Goal: Task Accomplishment & Management: Manage account settings

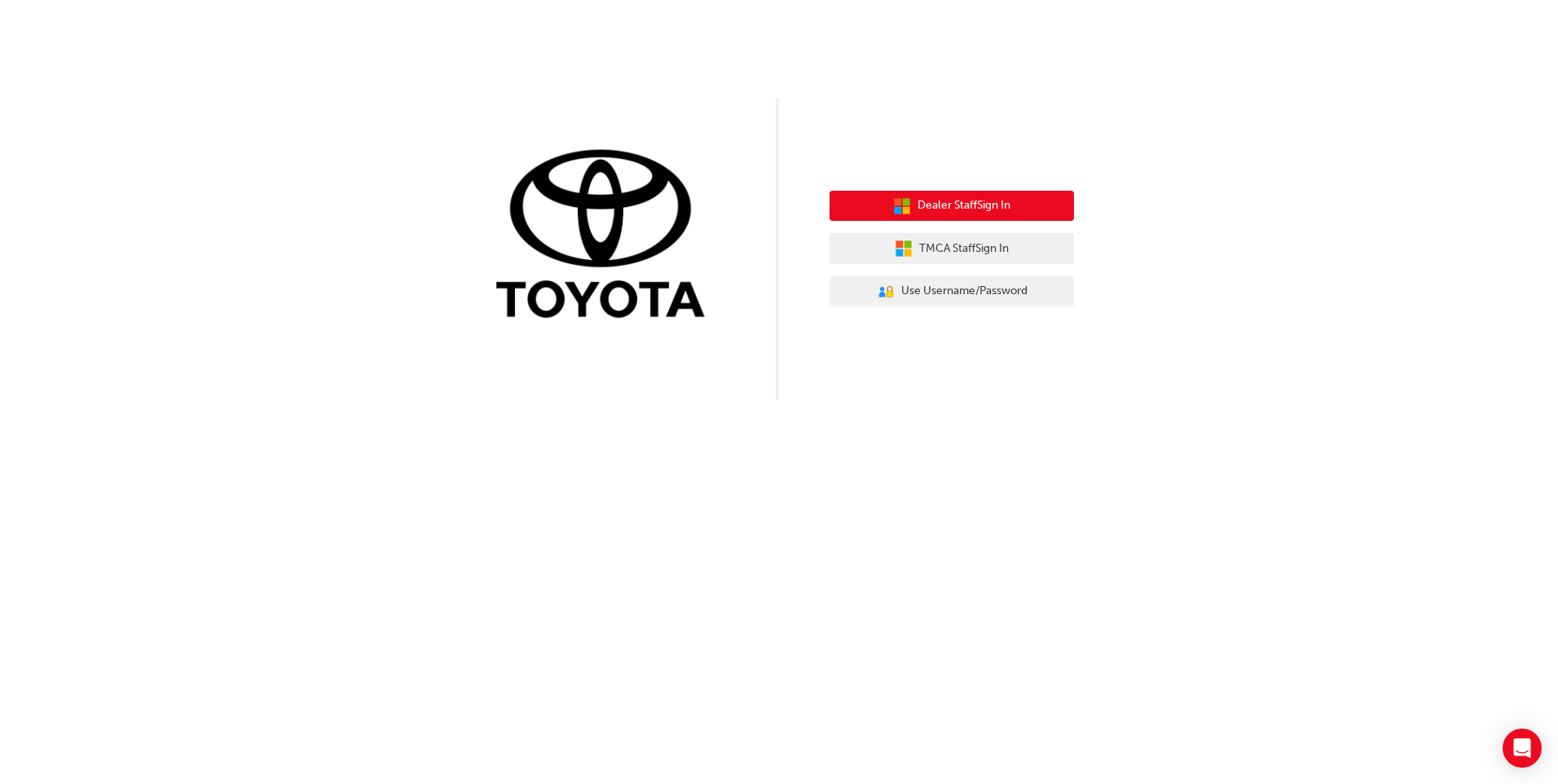
click at [953, 207] on span "Dealer Staff Sign In" at bounding box center [964, 206] width 93 height 19
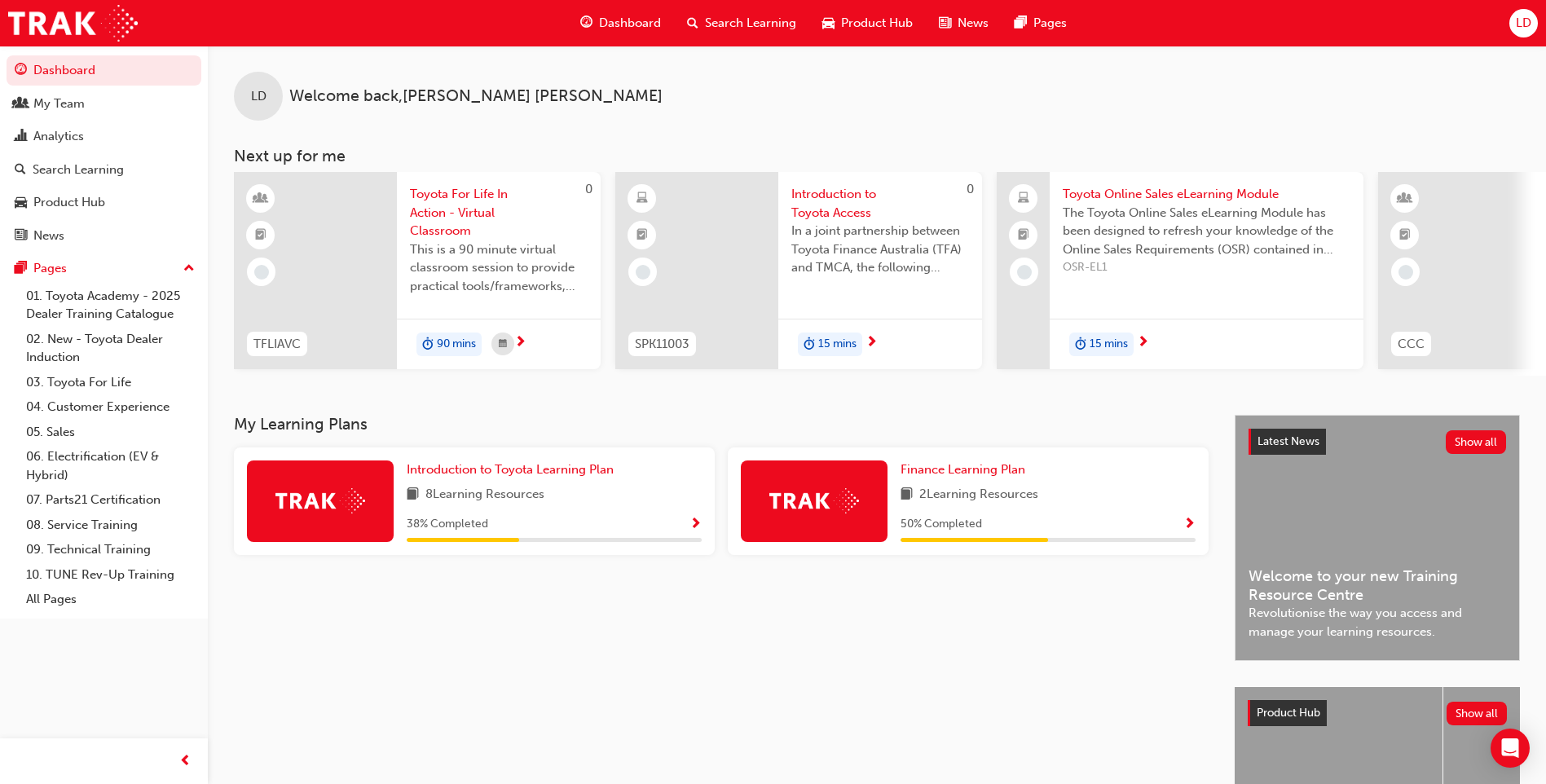
click at [747, 16] on span "Search Learning" at bounding box center [750, 24] width 92 height 19
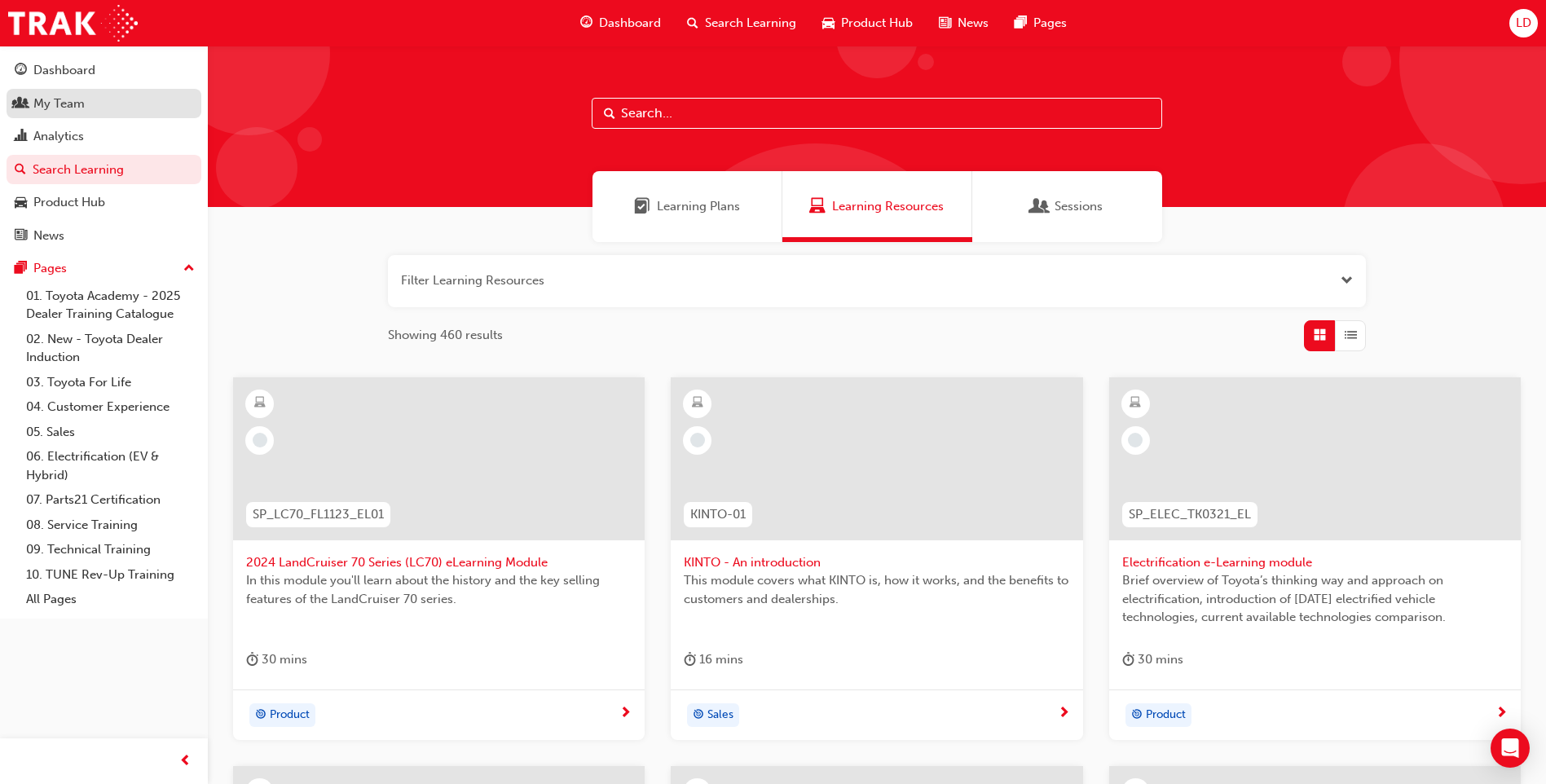
click at [53, 100] on div "My Team" at bounding box center [59, 104] width 51 height 19
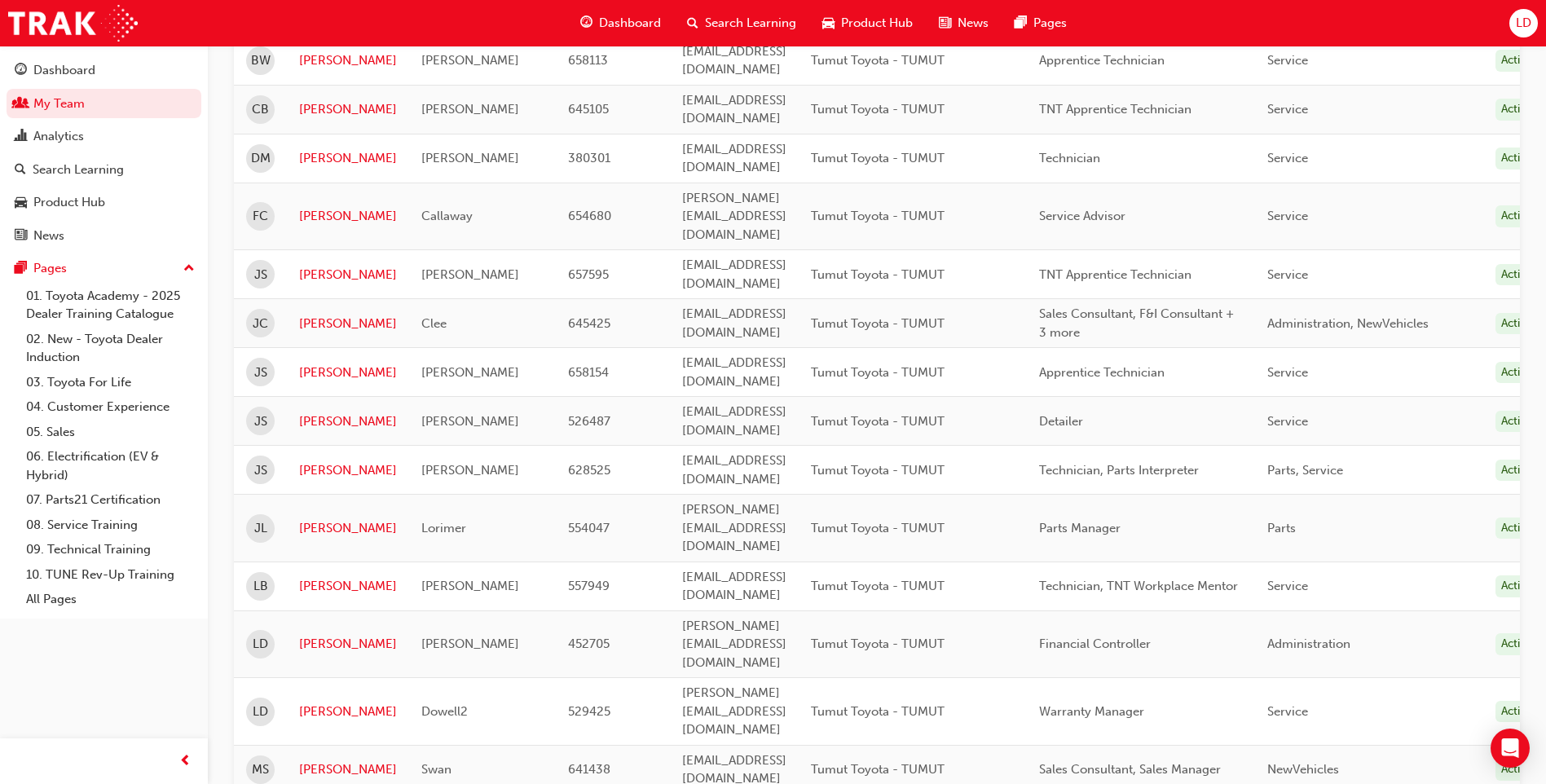
scroll to position [652, 0]
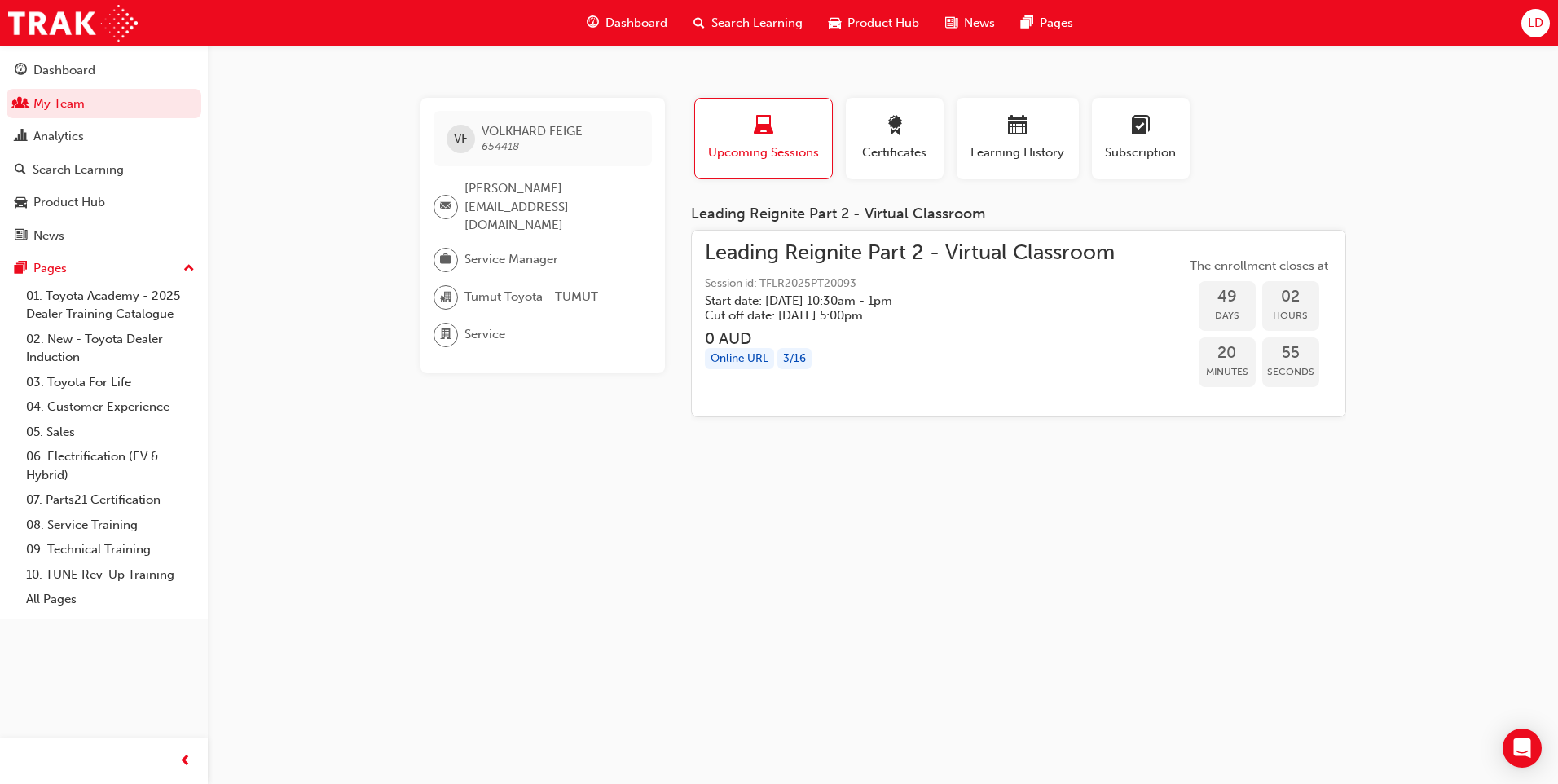
click at [855, 262] on span "Leading Reignite Part 2 - Virtual Classroom" at bounding box center [910, 253] width 410 height 19
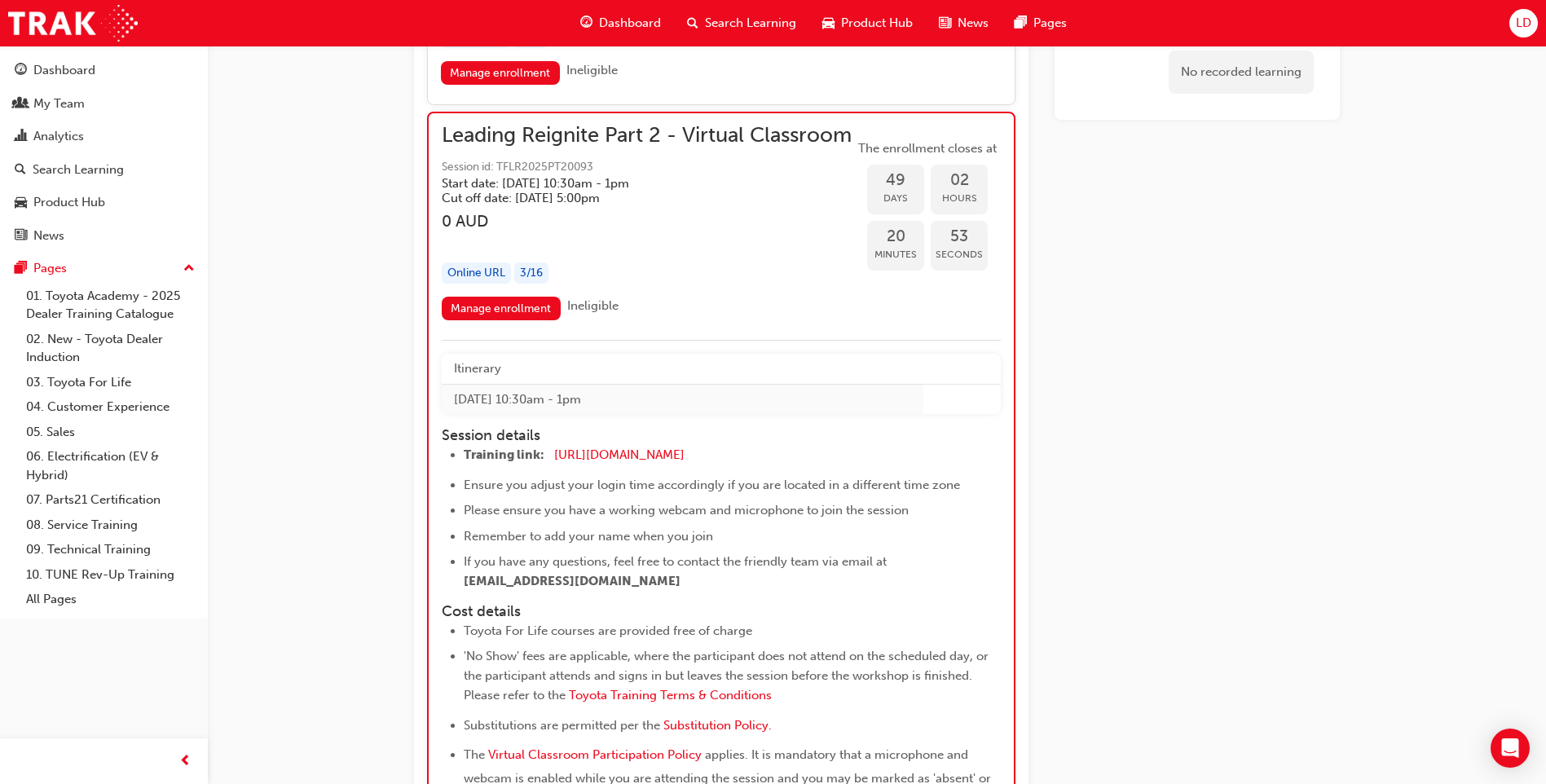
scroll to position [11928, 0]
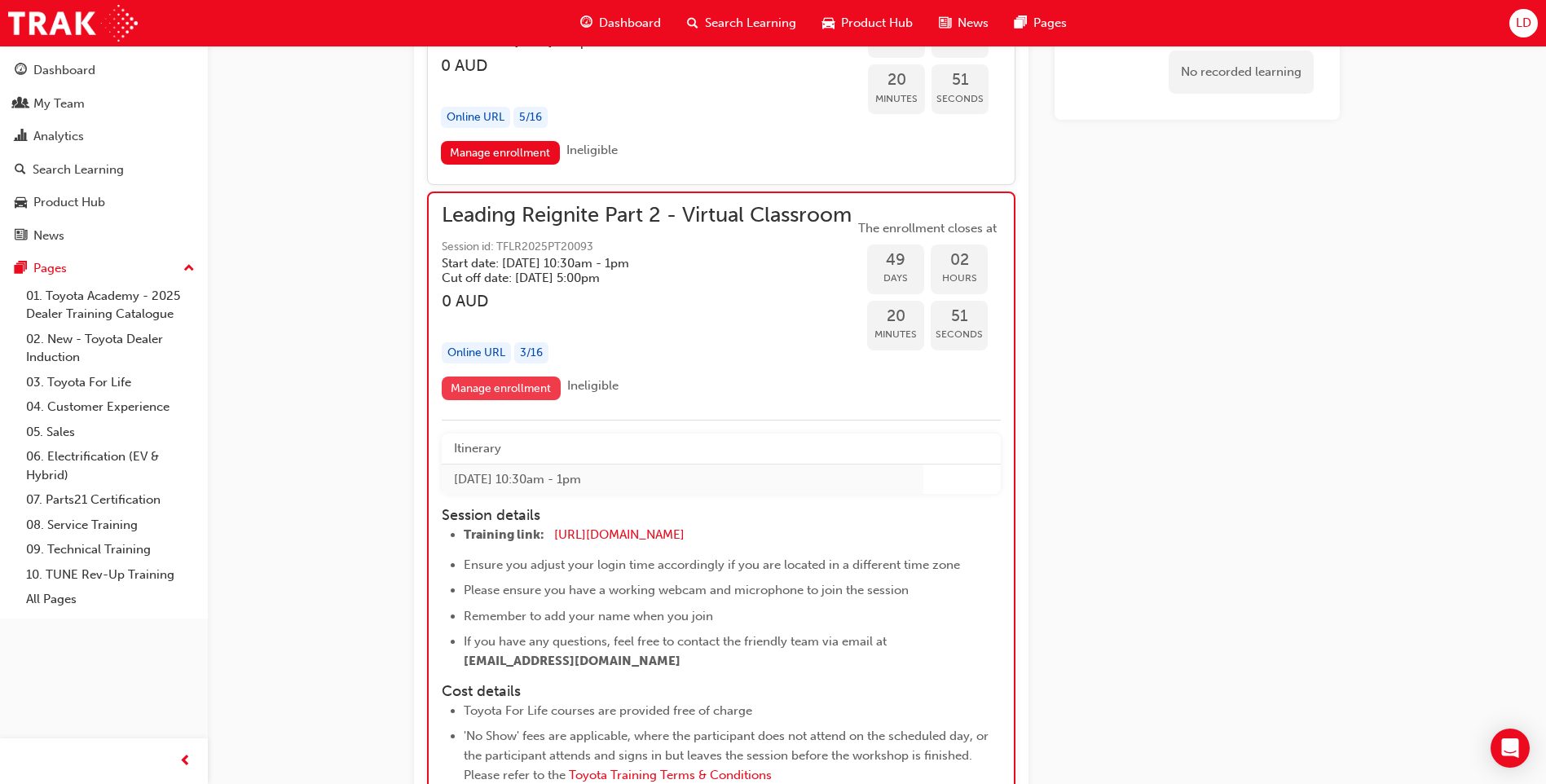
click at [501, 400] on link "Manage enrollment" at bounding box center [501, 387] width 119 height 24
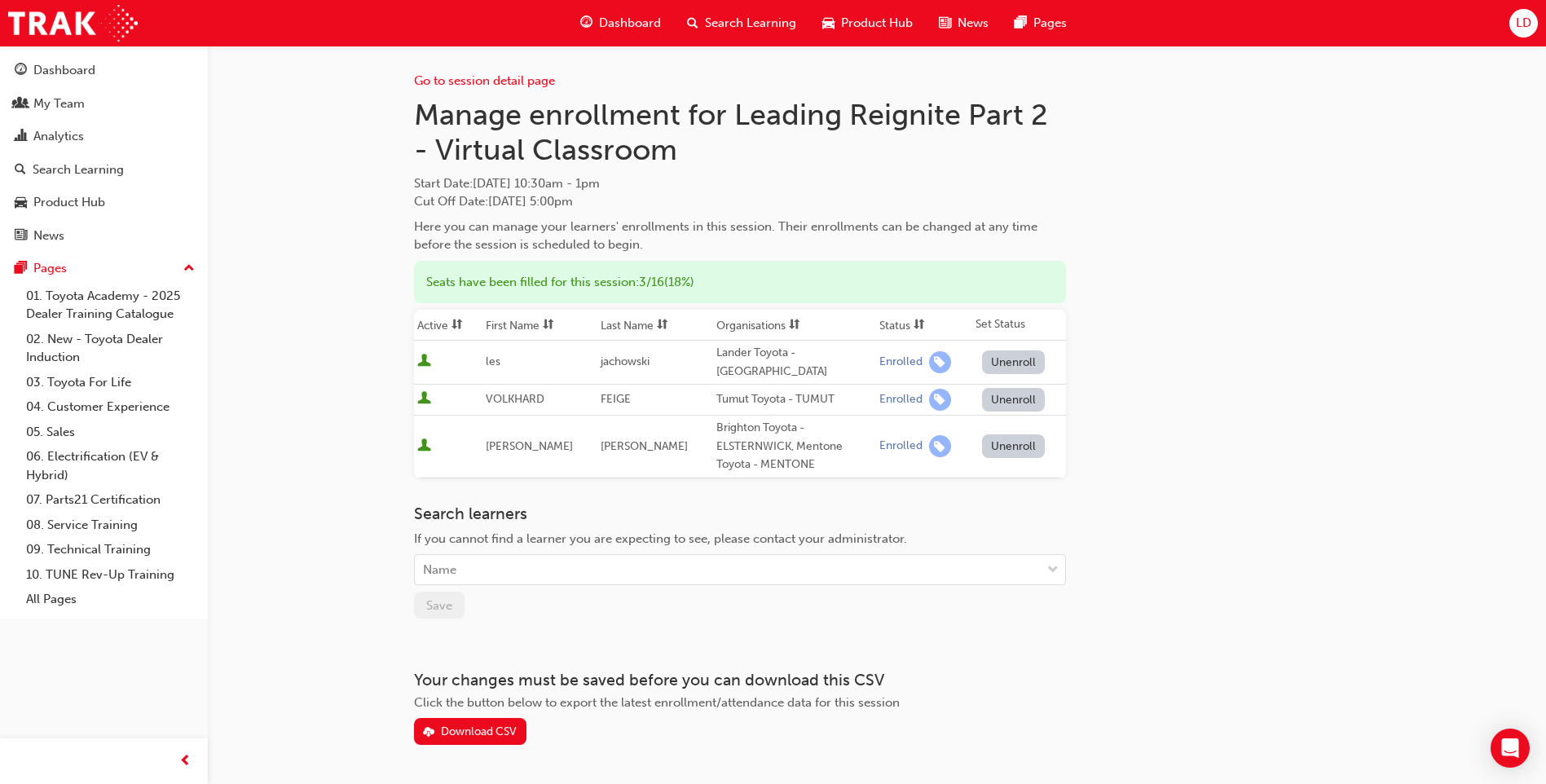
click at [1001, 388] on button "Unenroll" at bounding box center [1013, 400] width 63 height 24
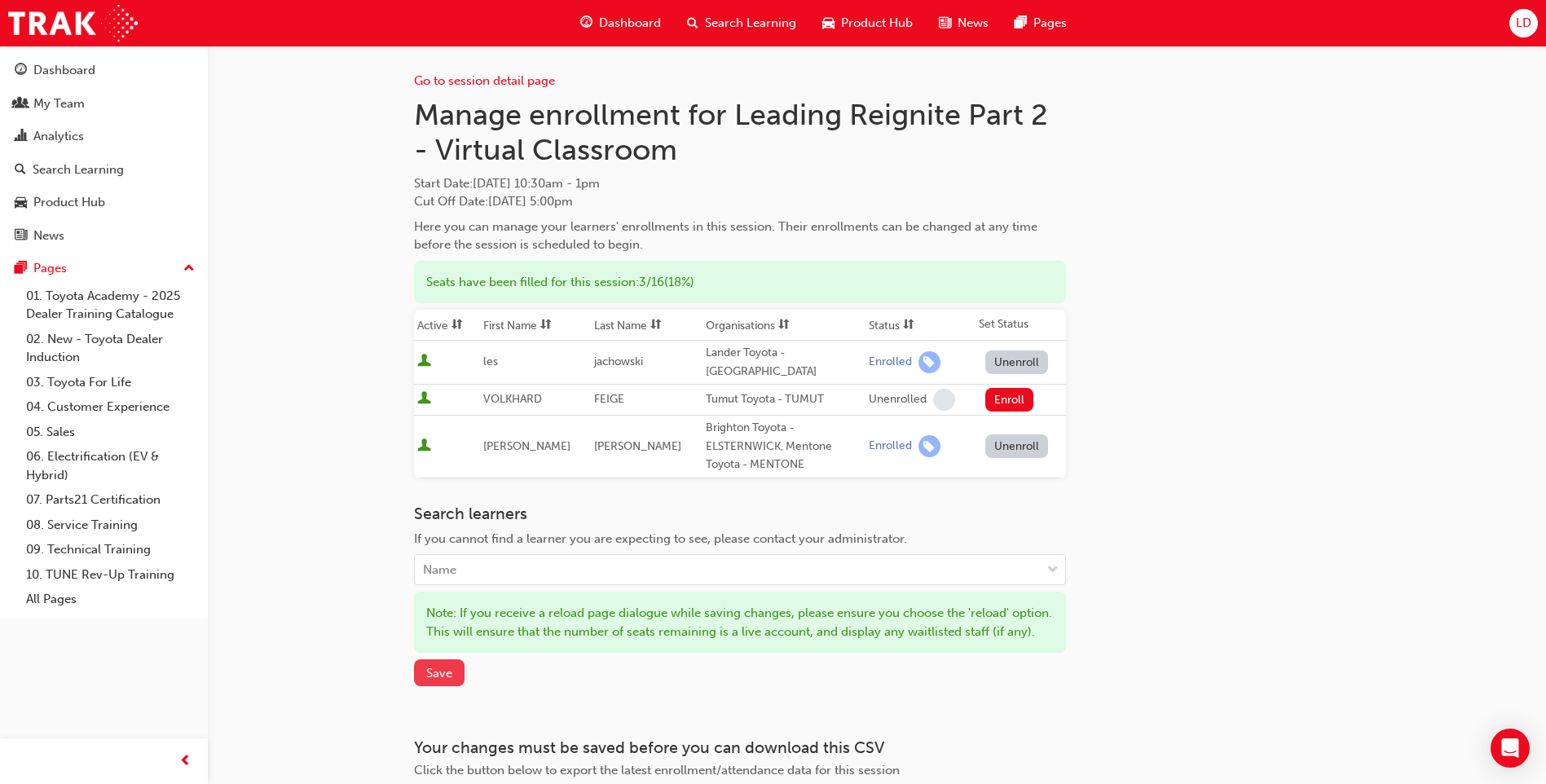
click at [441, 673] on span "Save" at bounding box center [439, 673] width 26 height 15
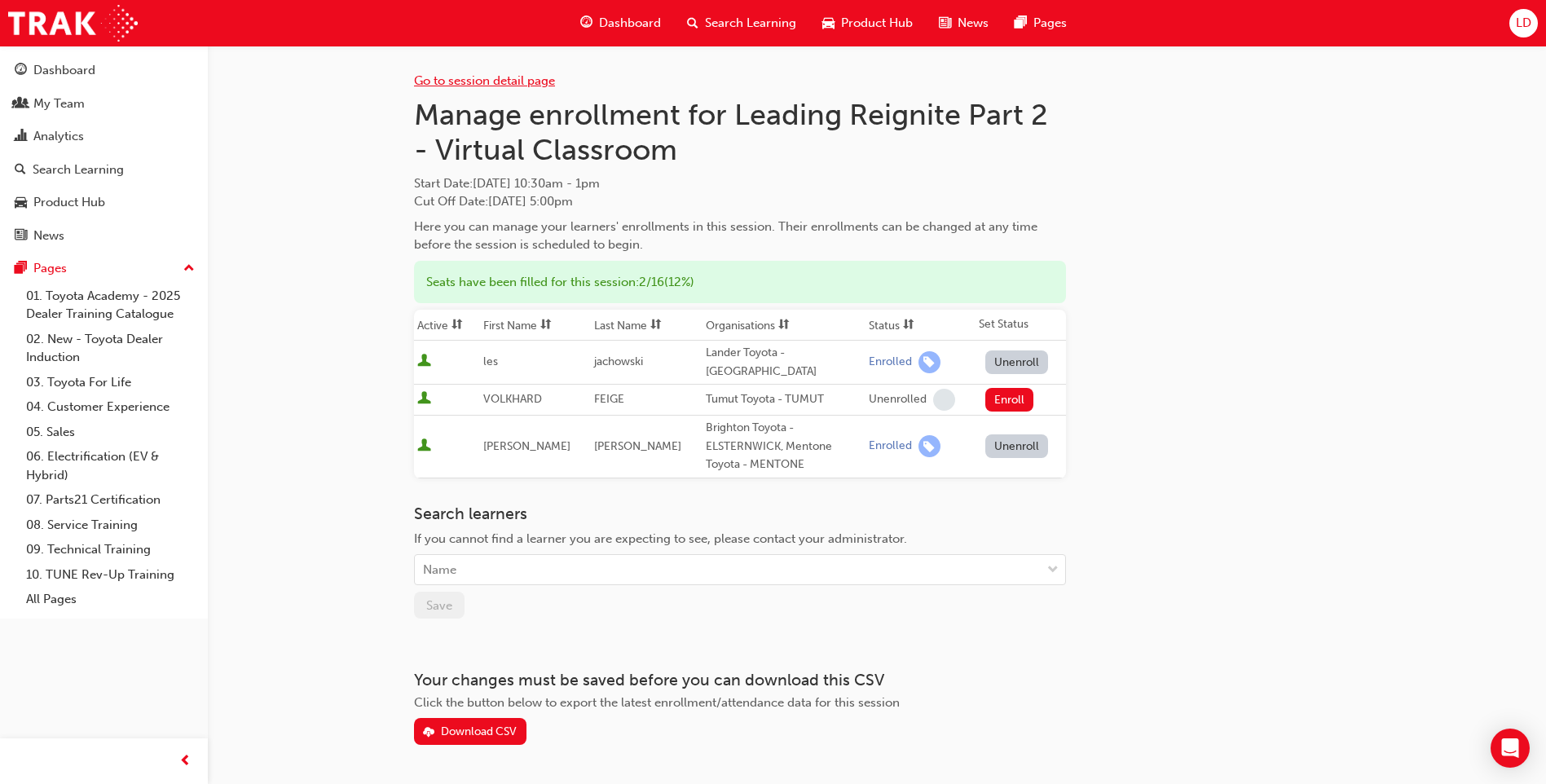
click at [487, 78] on link "Go to session detail page" at bounding box center [484, 81] width 141 height 15
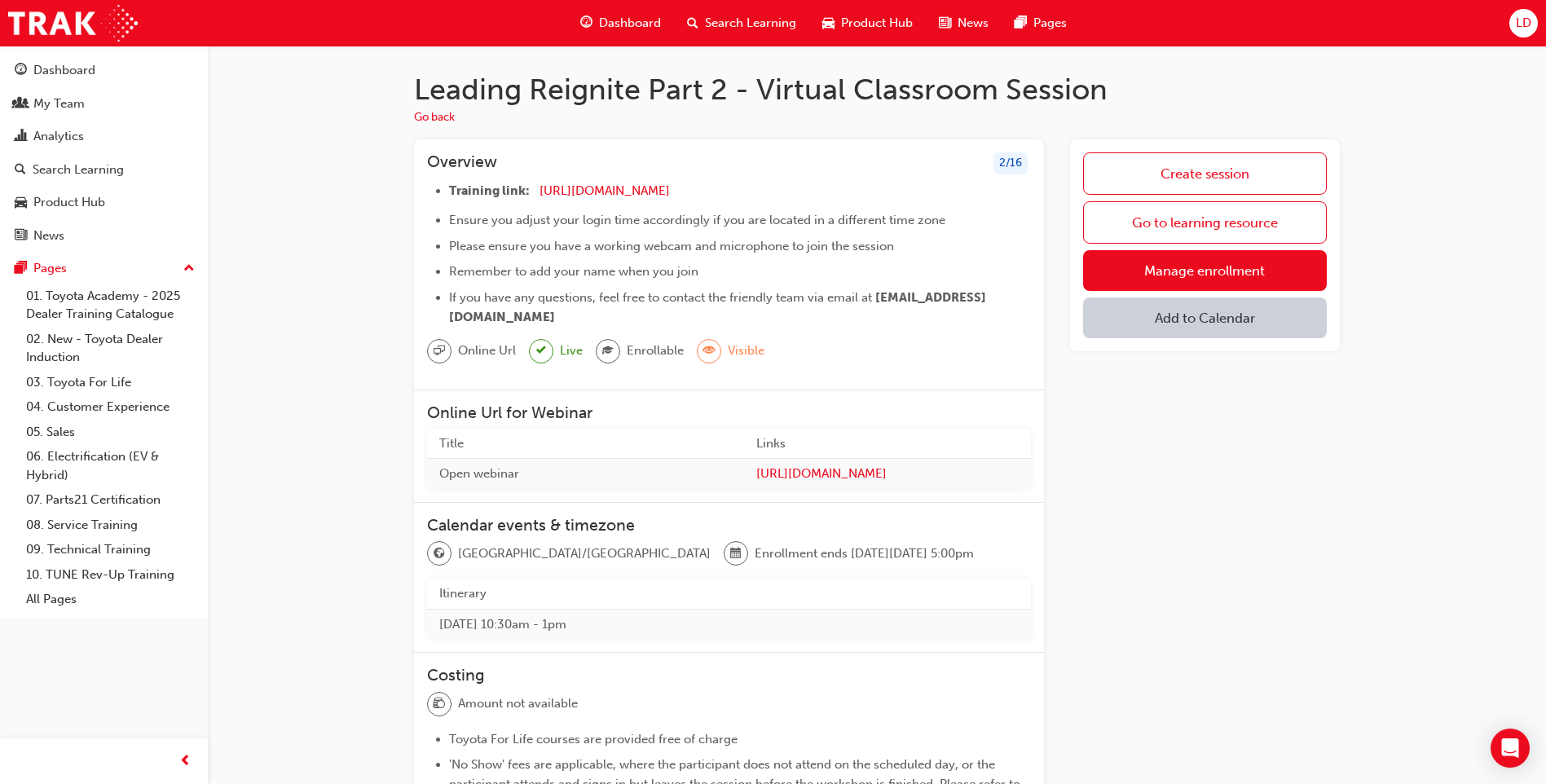
click at [732, 26] on span "Search Learning" at bounding box center [750, 24] width 92 height 19
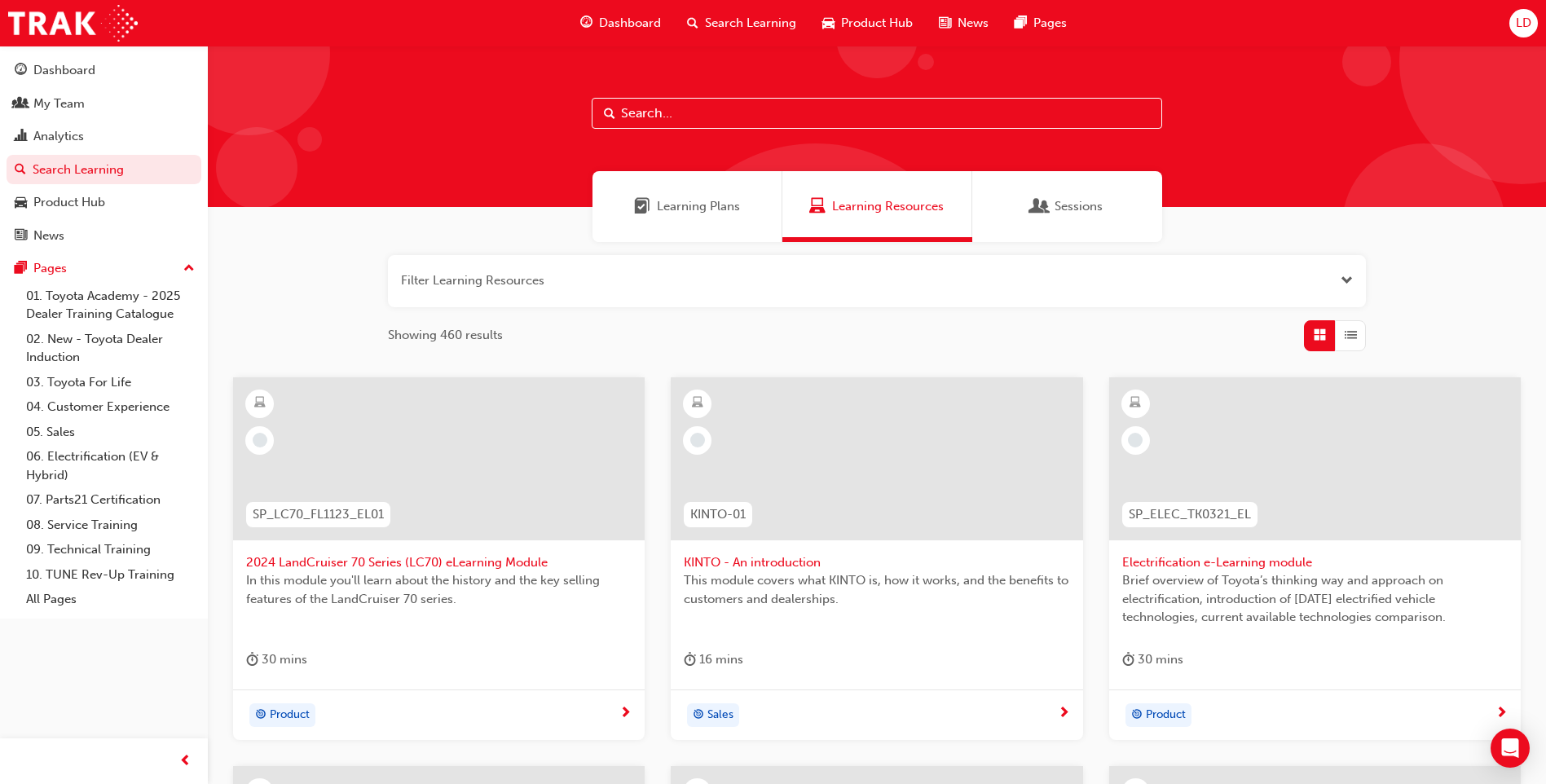
click at [657, 111] on input "text" at bounding box center [877, 112] width 571 height 31
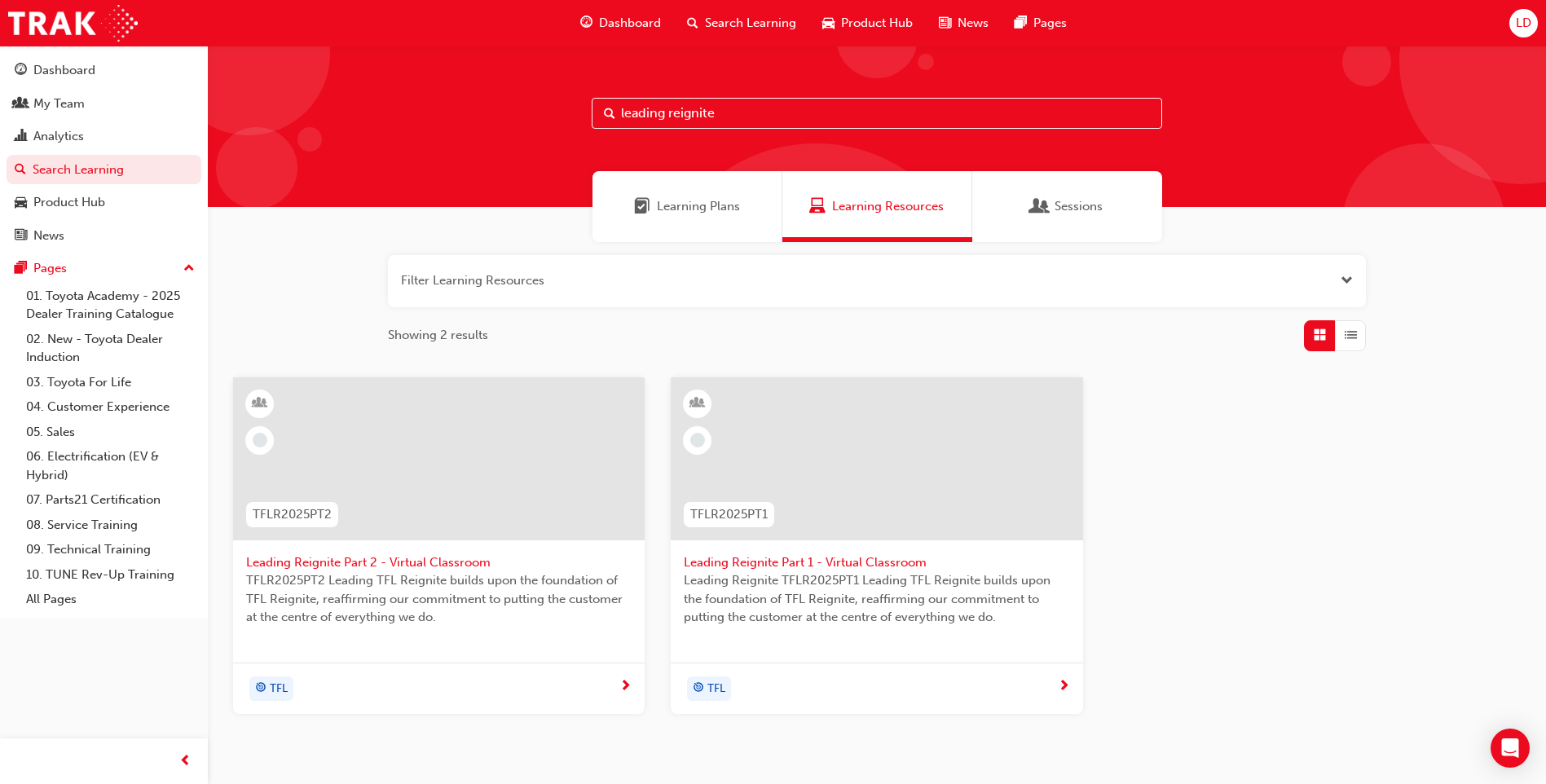
type input "leading reignite"
click at [348, 566] on span "Leading Reignite Part 2 - Virtual Classroom" at bounding box center [438, 563] width 386 height 19
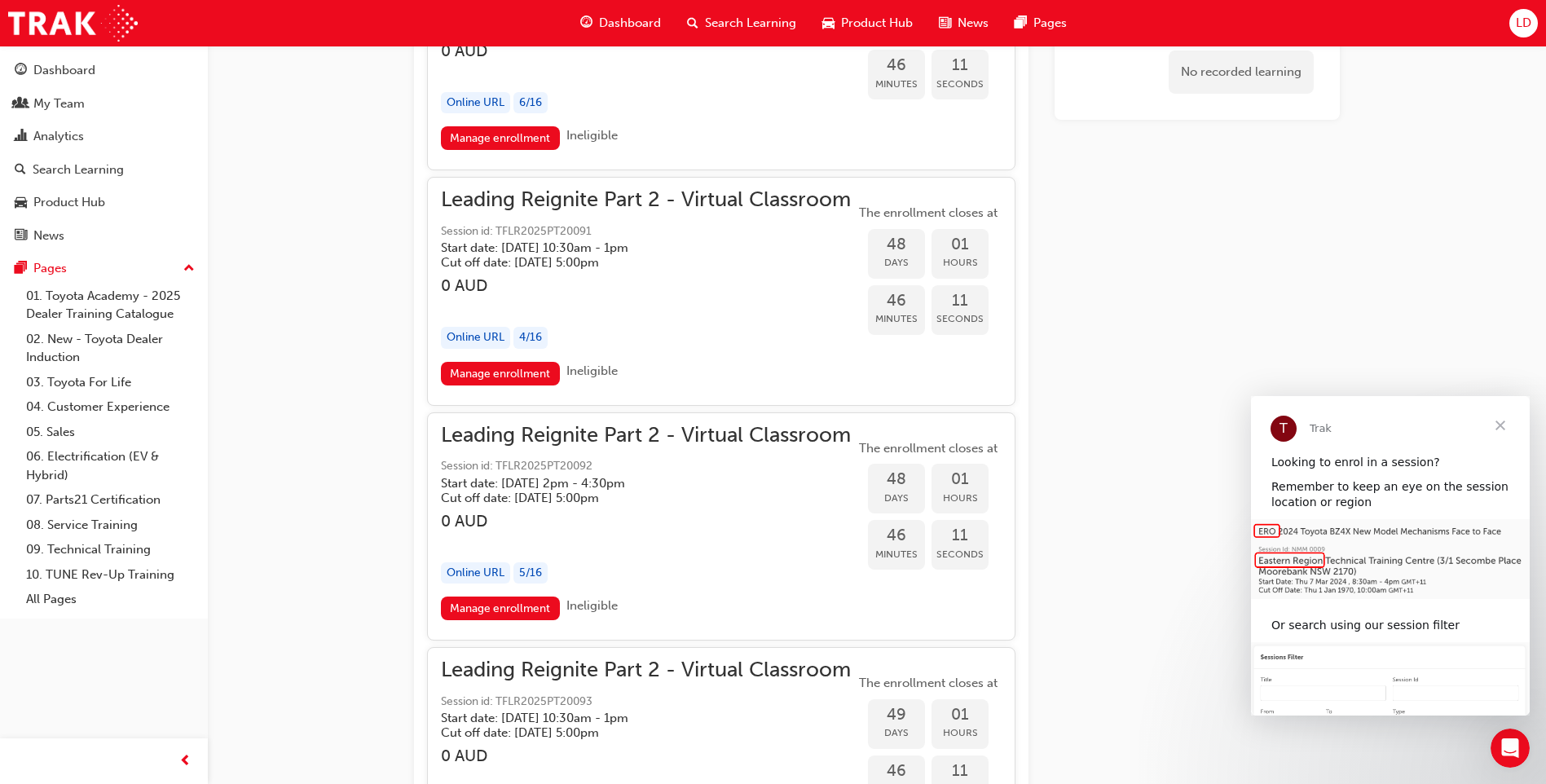
scroll to position [10902, 0]
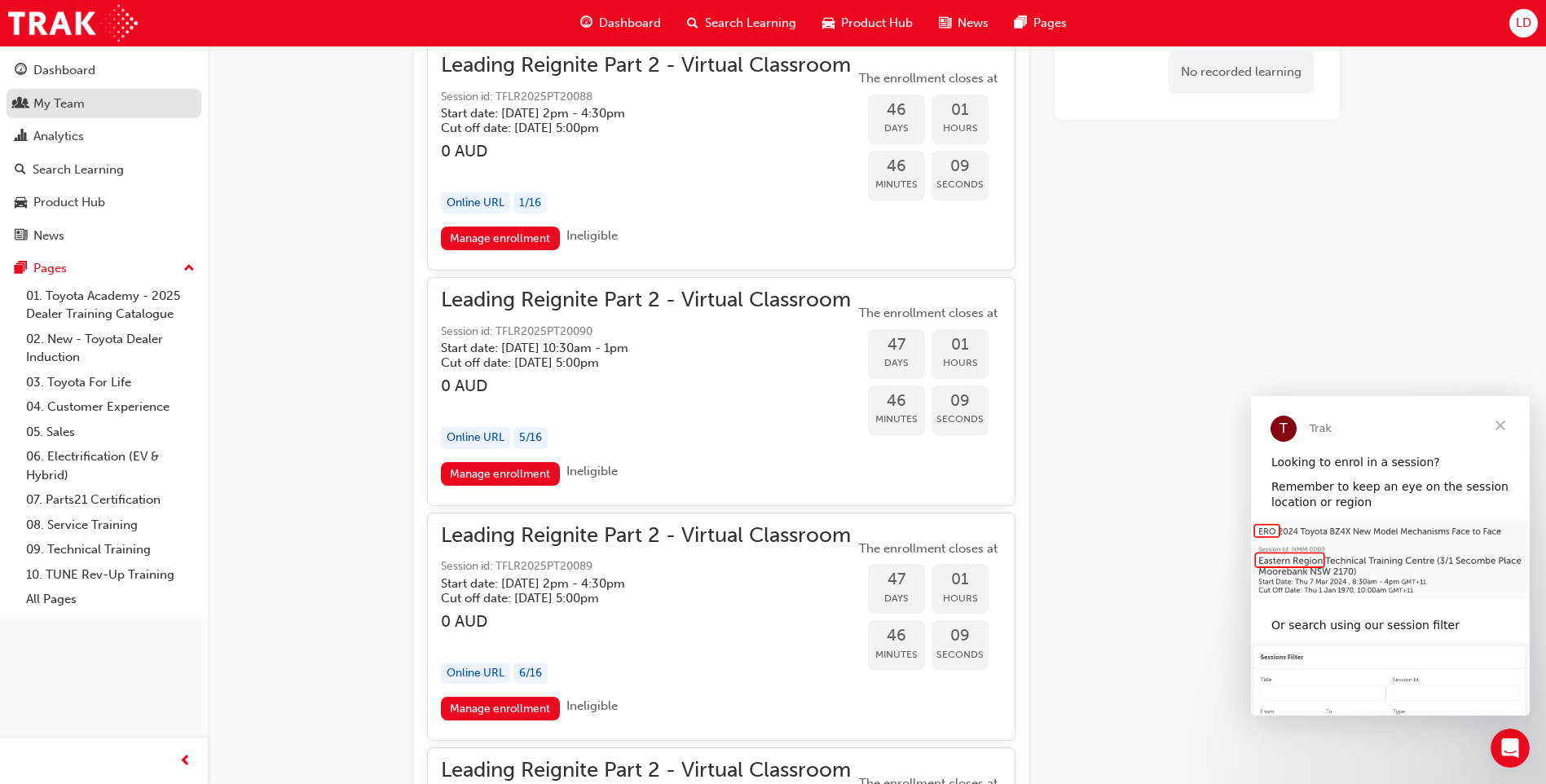
click at [52, 106] on div "My Team" at bounding box center [59, 104] width 51 height 19
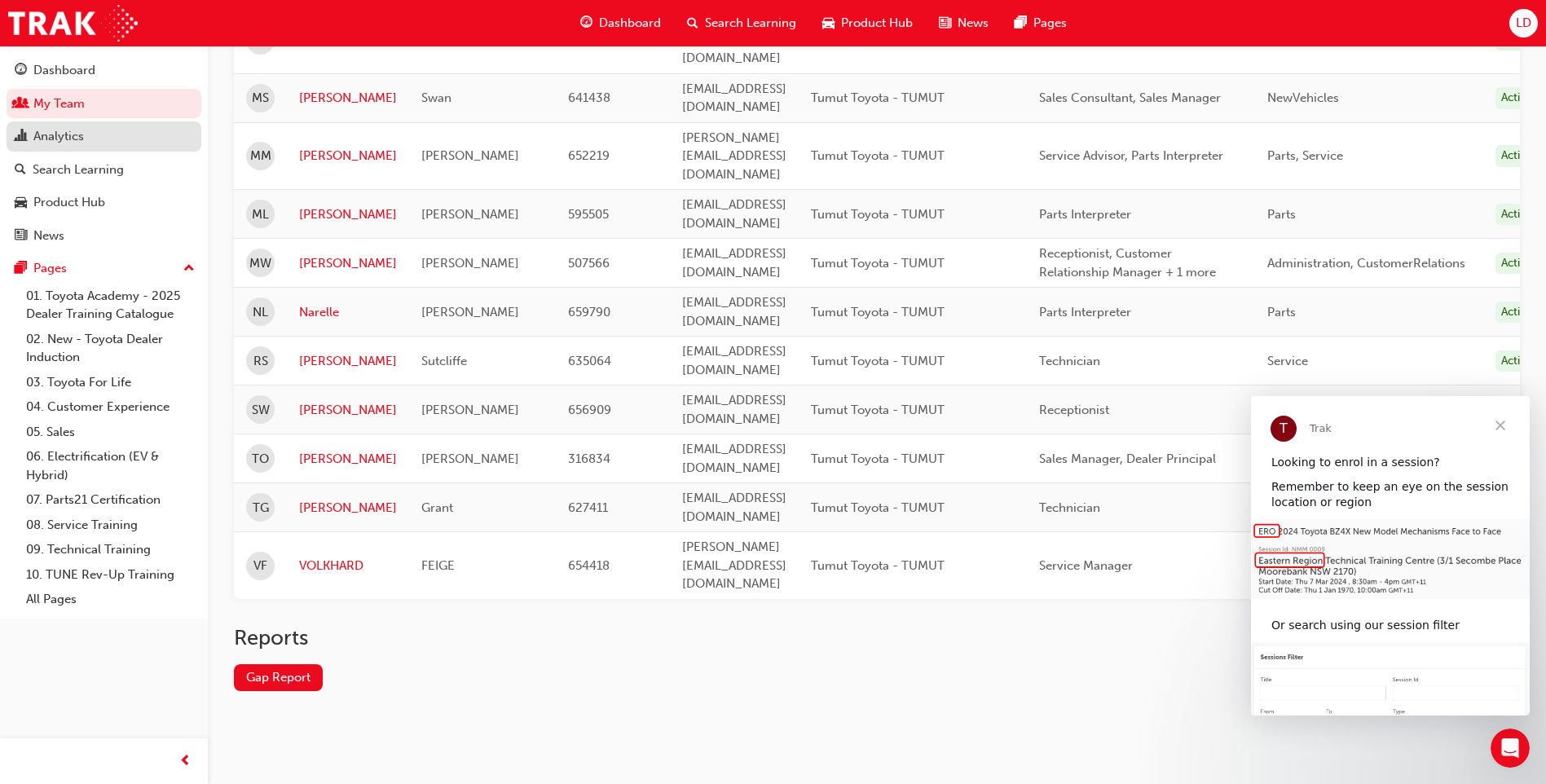
scroll to position [720, 0]
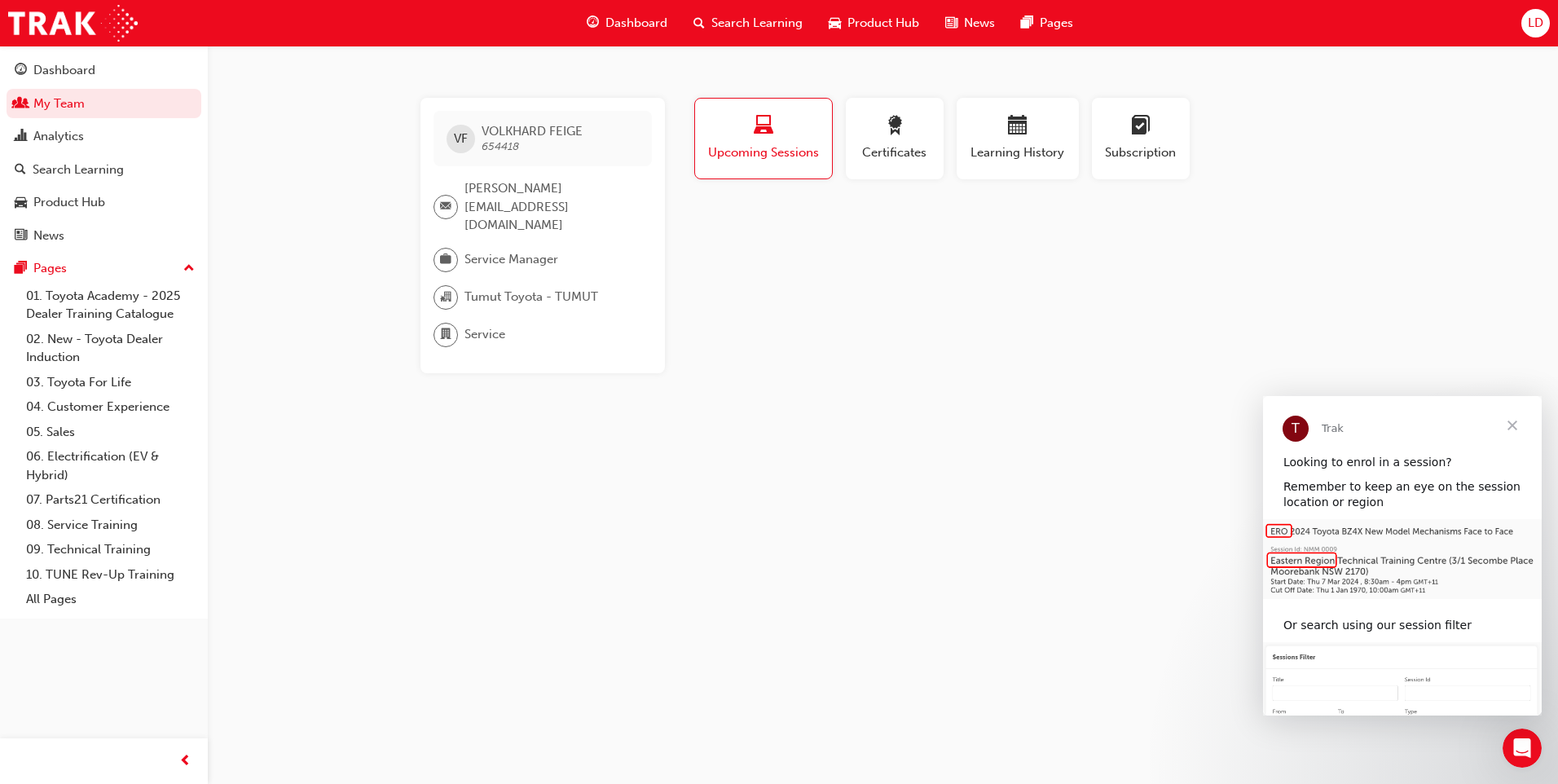
click at [1534, 22] on span "LD" at bounding box center [1535, 24] width 15 height 19
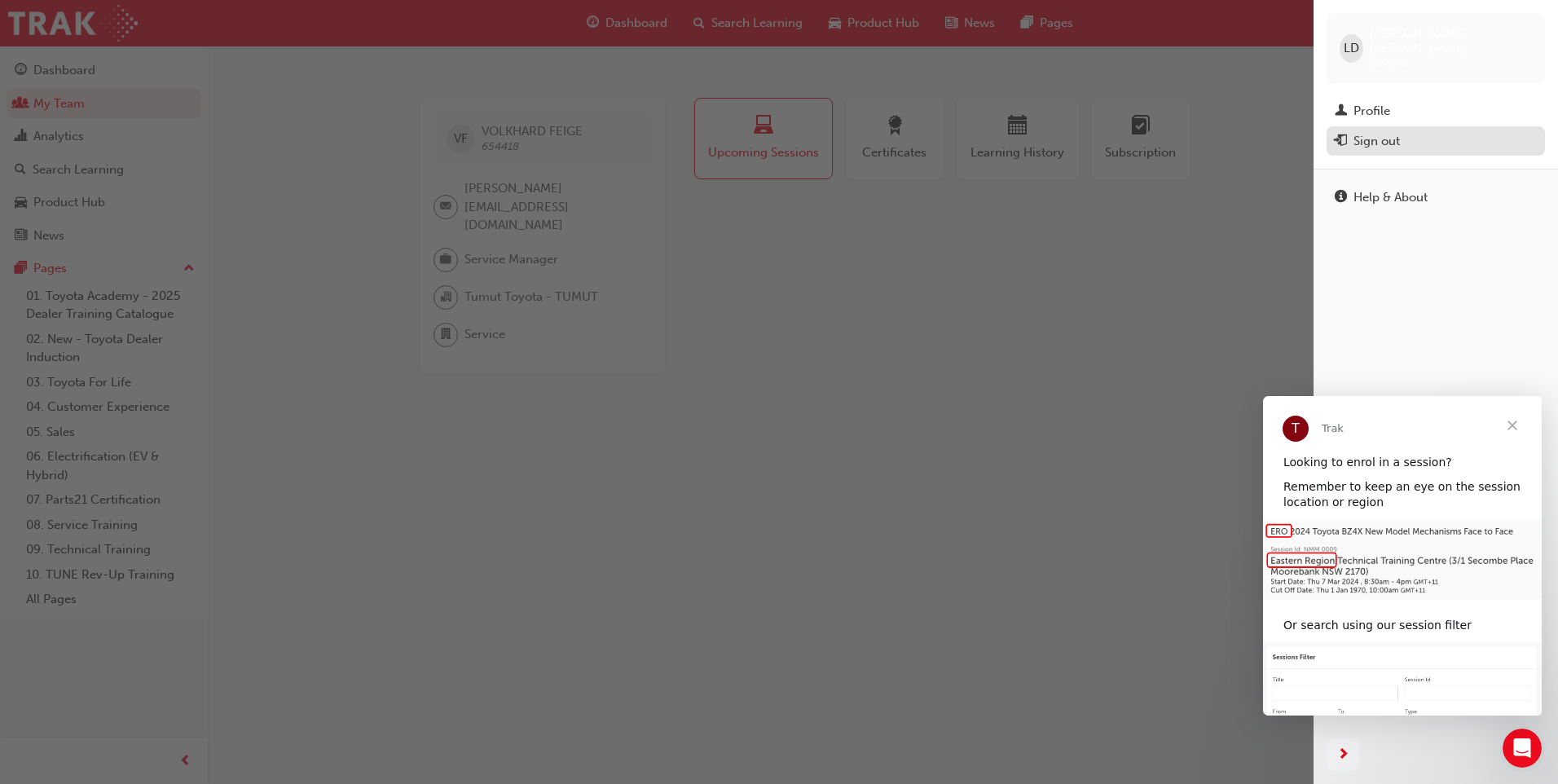
click at [1390, 132] on div "Sign out" at bounding box center [1376, 142] width 46 height 19
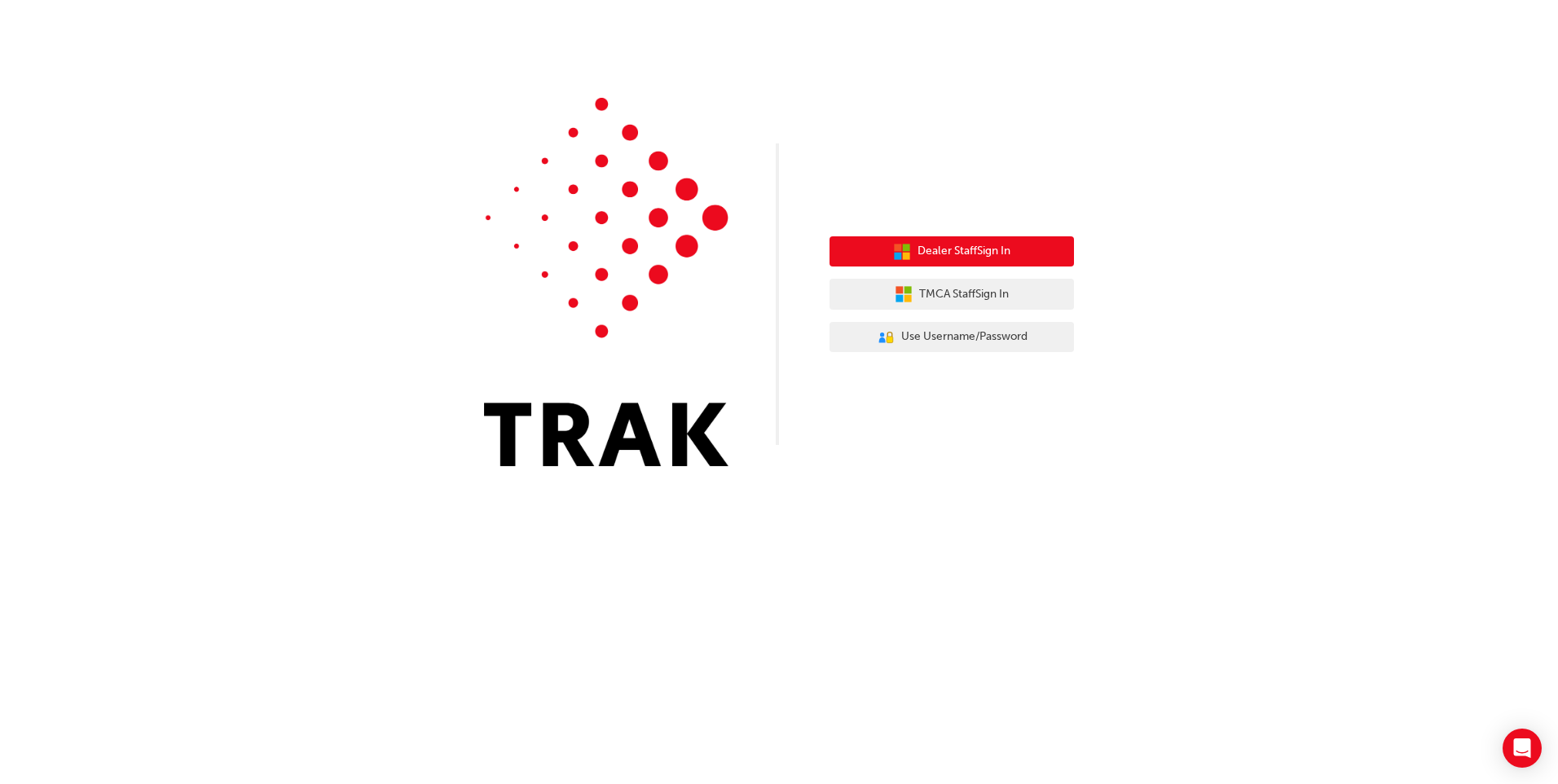
click at [955, 251] on span "Dealer Staff Sign In" at bounding box center [964, 251] width 93 height 19
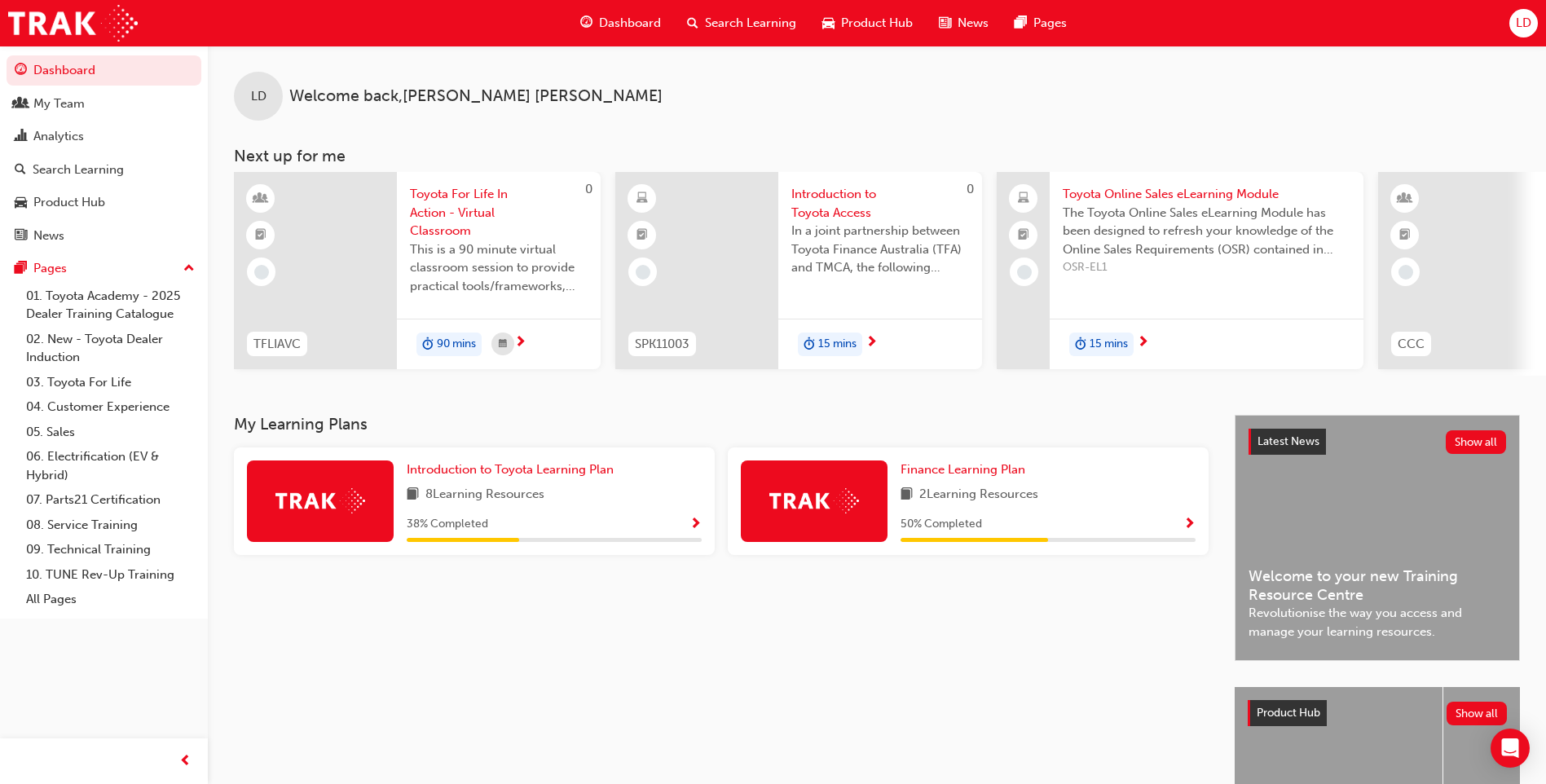
click at [733, 17] on span "Search Learning" at bounding box center [750, 24] width 92 height 19
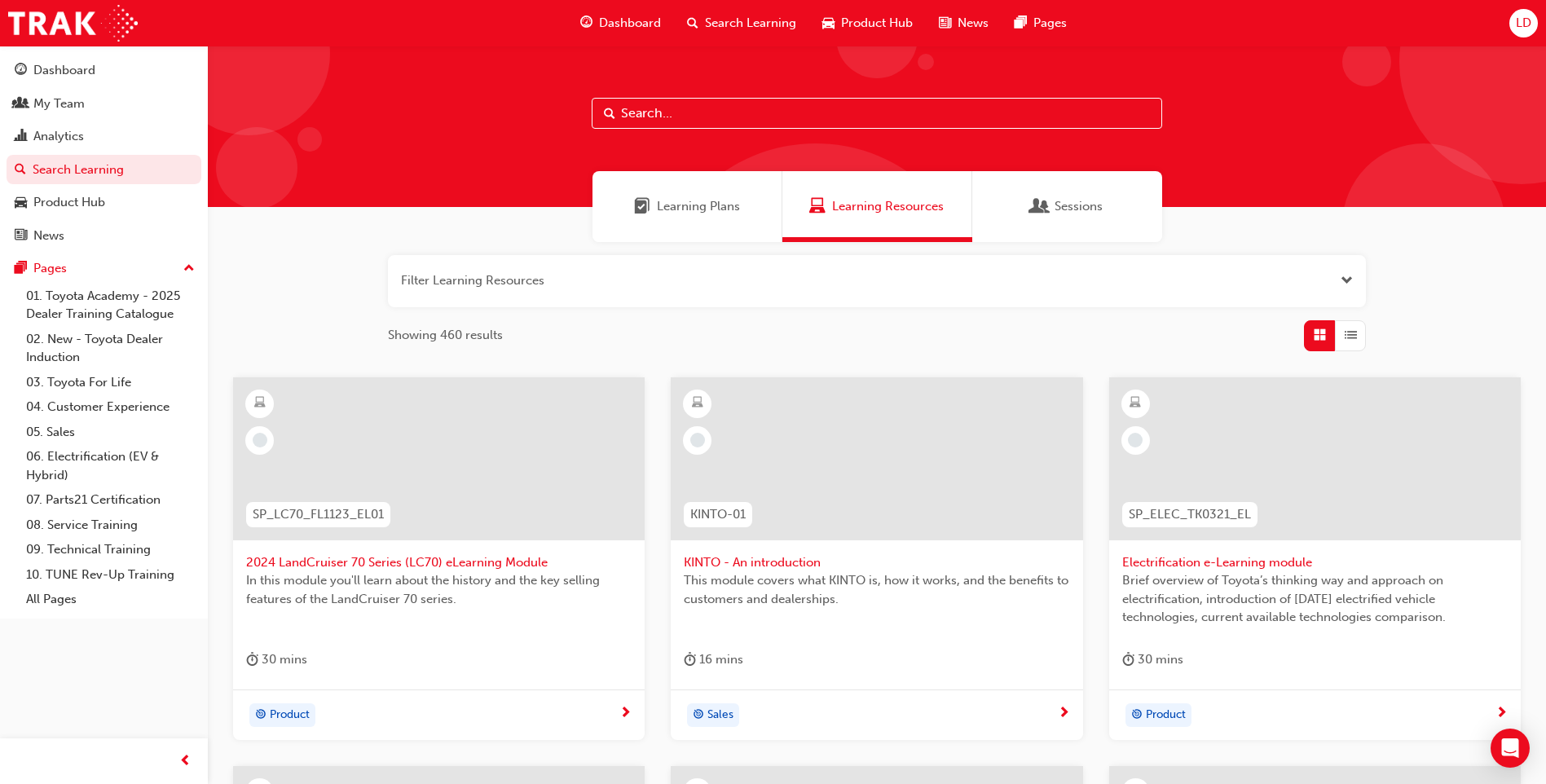
click at [636, 114] on input "text" at bounding box center [877, 112] width 571 height 31
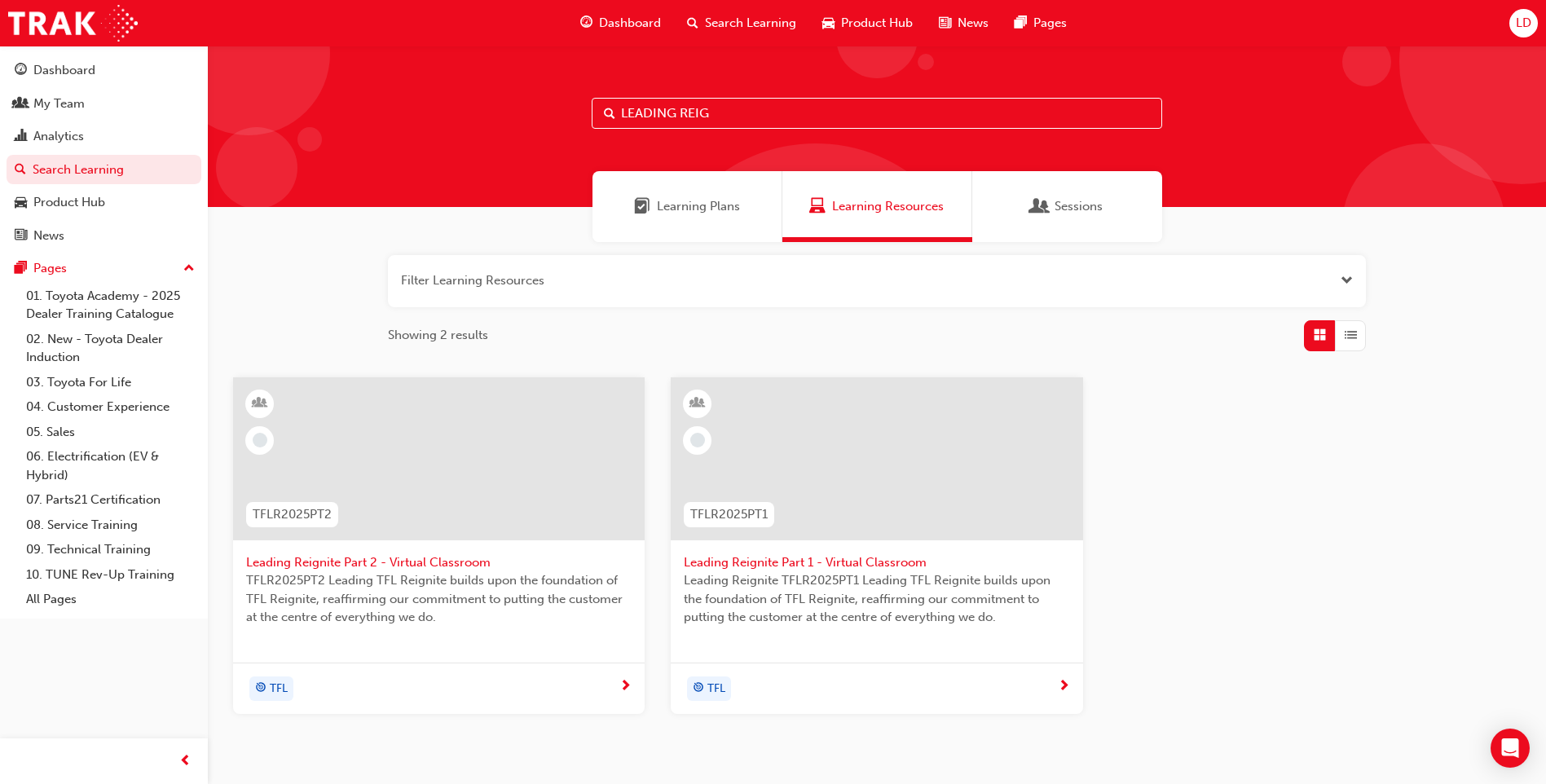
type input "LEADING REIG"
click at [365, 560] on span "Leading Reignite Part 2 - Virtual Classroom" at bounding box center [438, 563] width 386 height 19
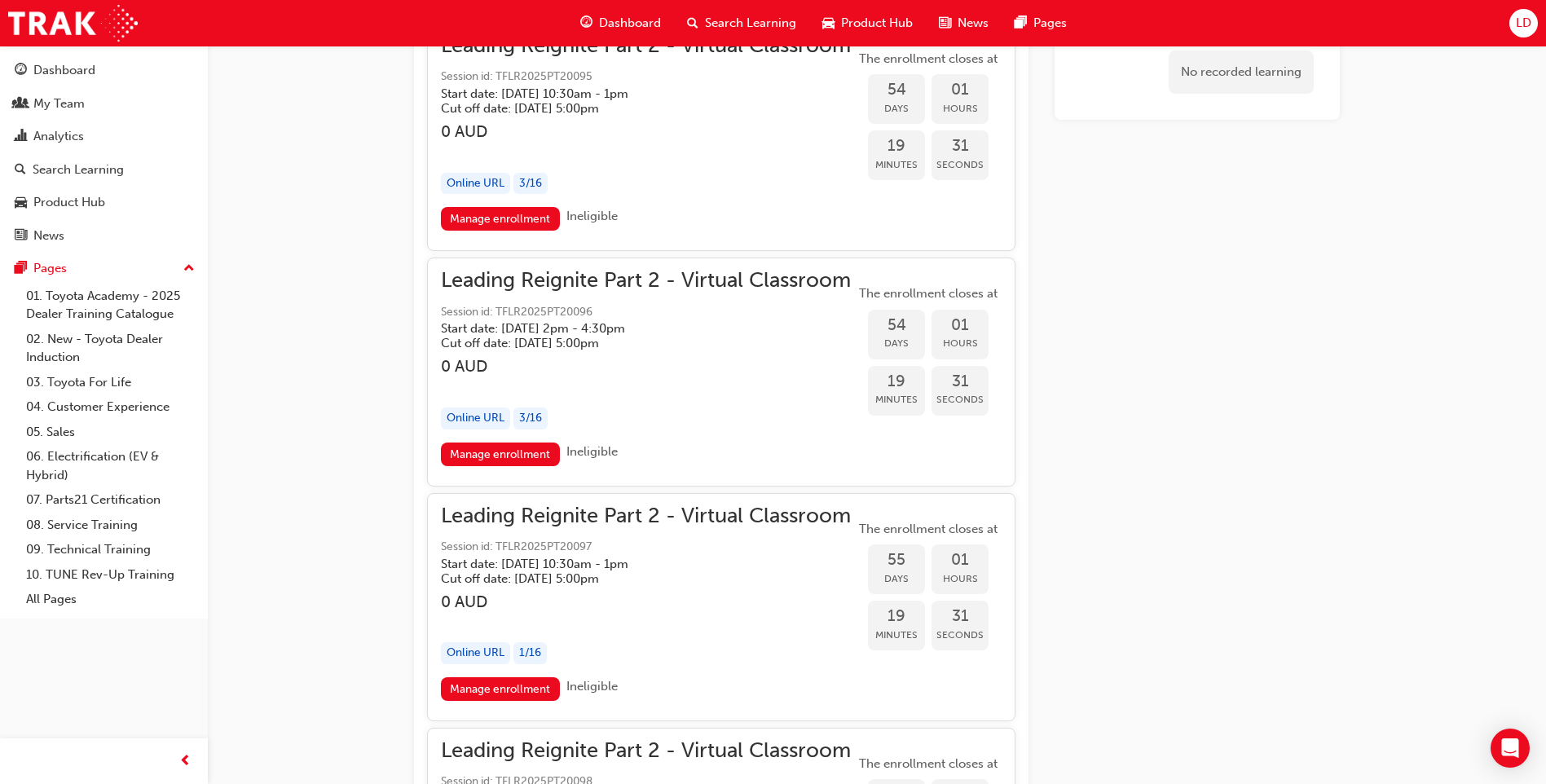
scroll to position [12649, 0]
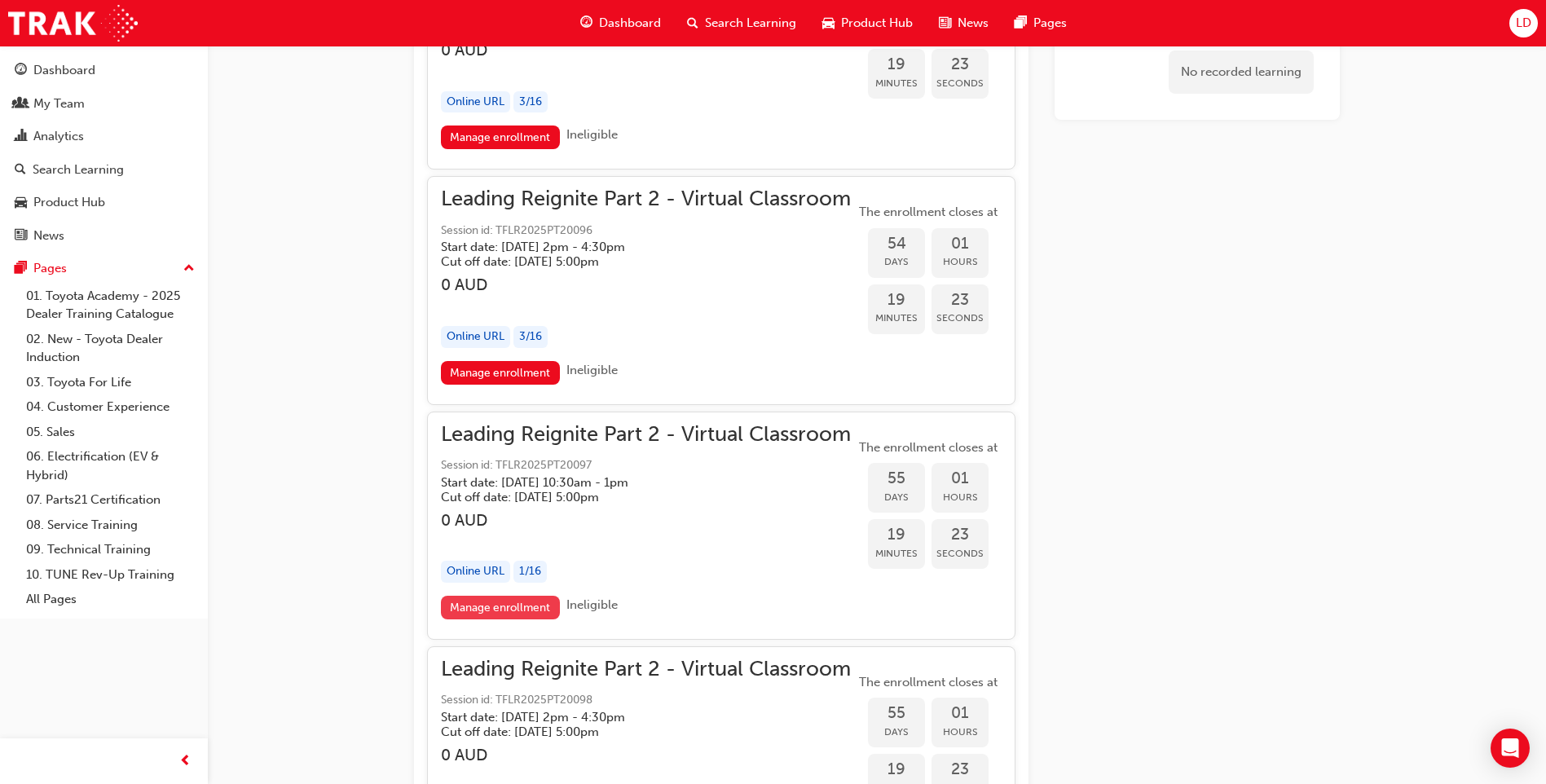
click at [501, 609] on link "Manage enrollment" at bounding box center [501, 606] width 119 height 24
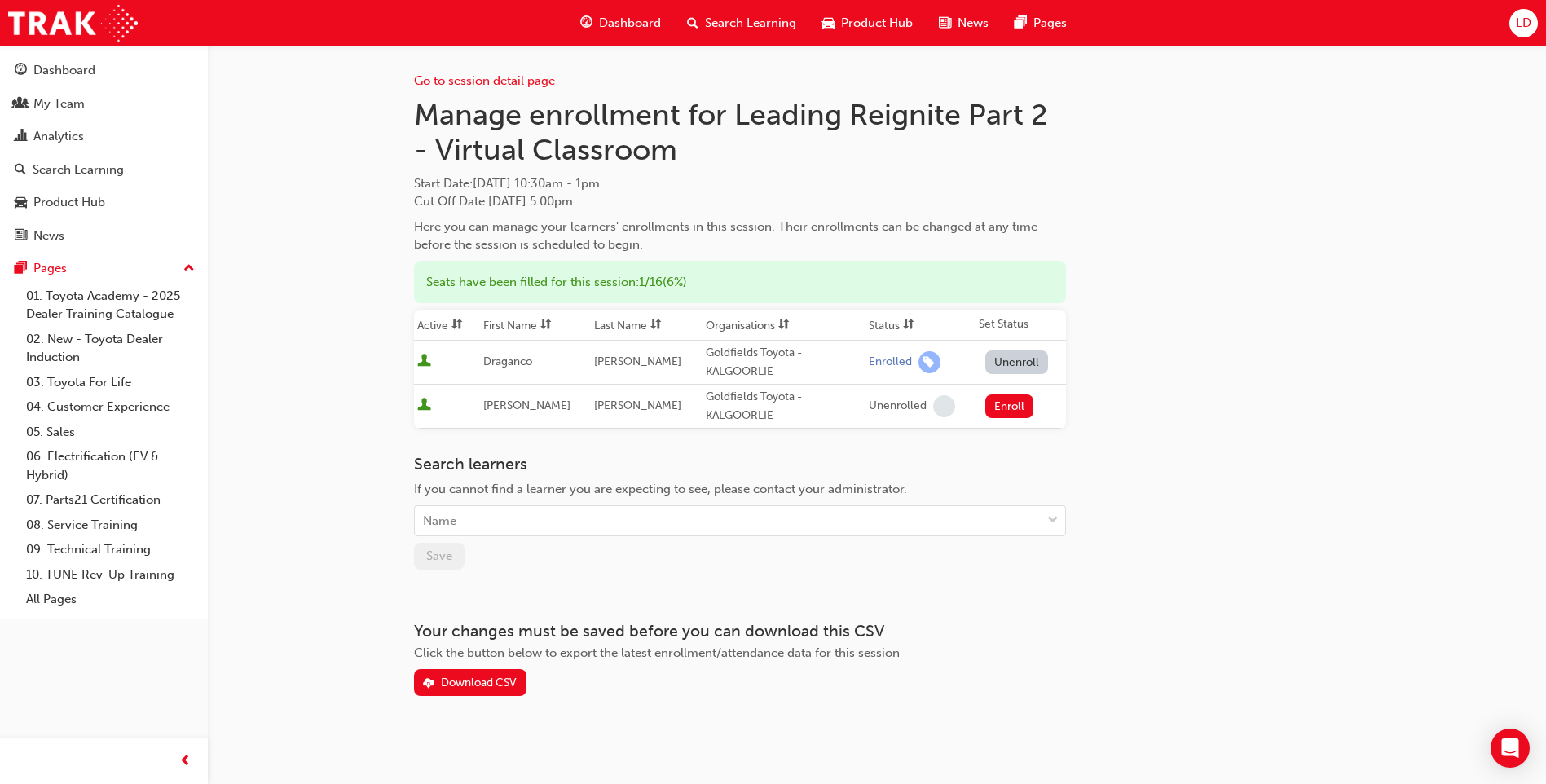
click at [470, 83] on link "Go to session detail page" at bounding box center [484, 81] width 141 height 15
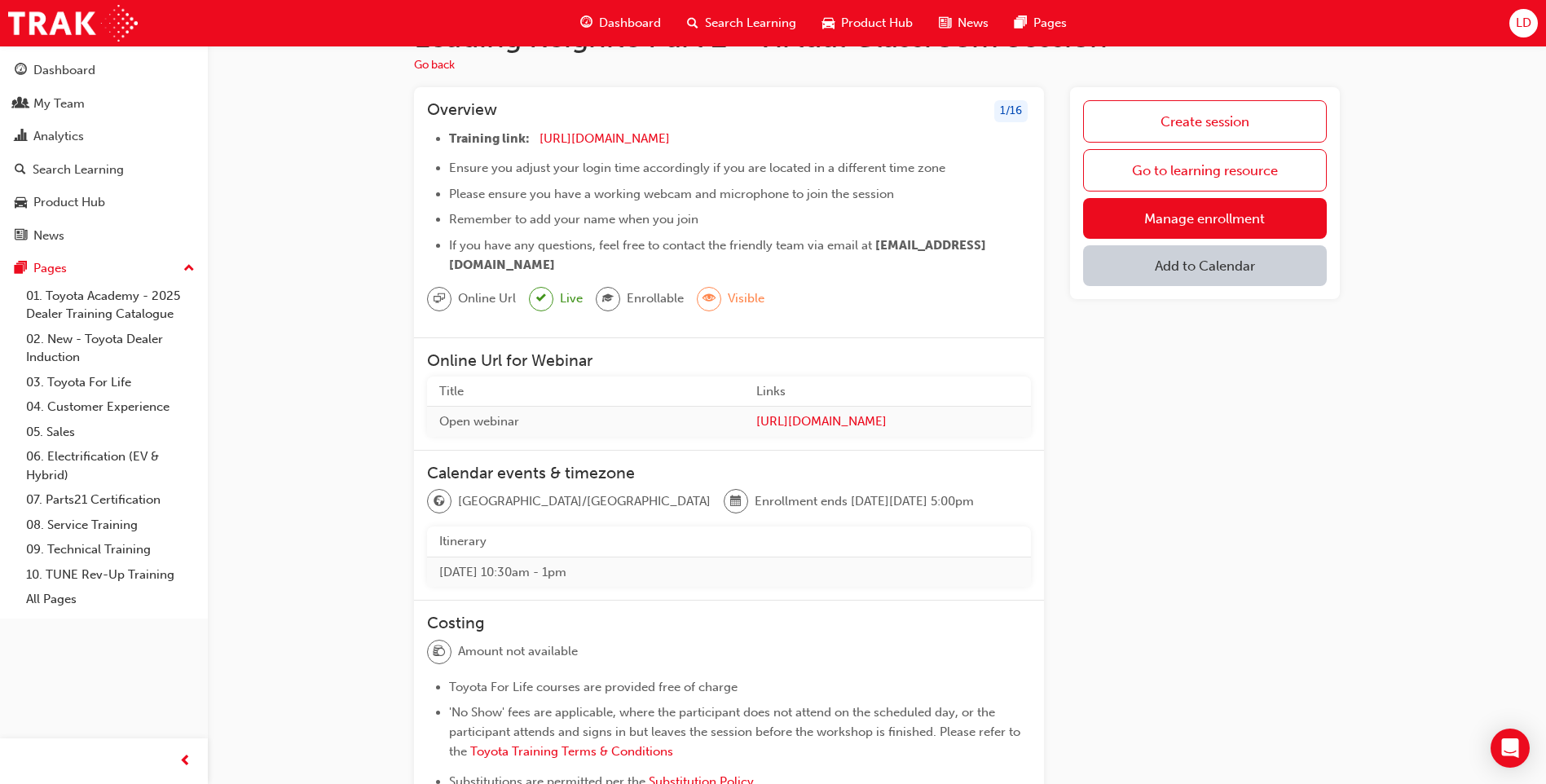
scroll to position [81, 0]
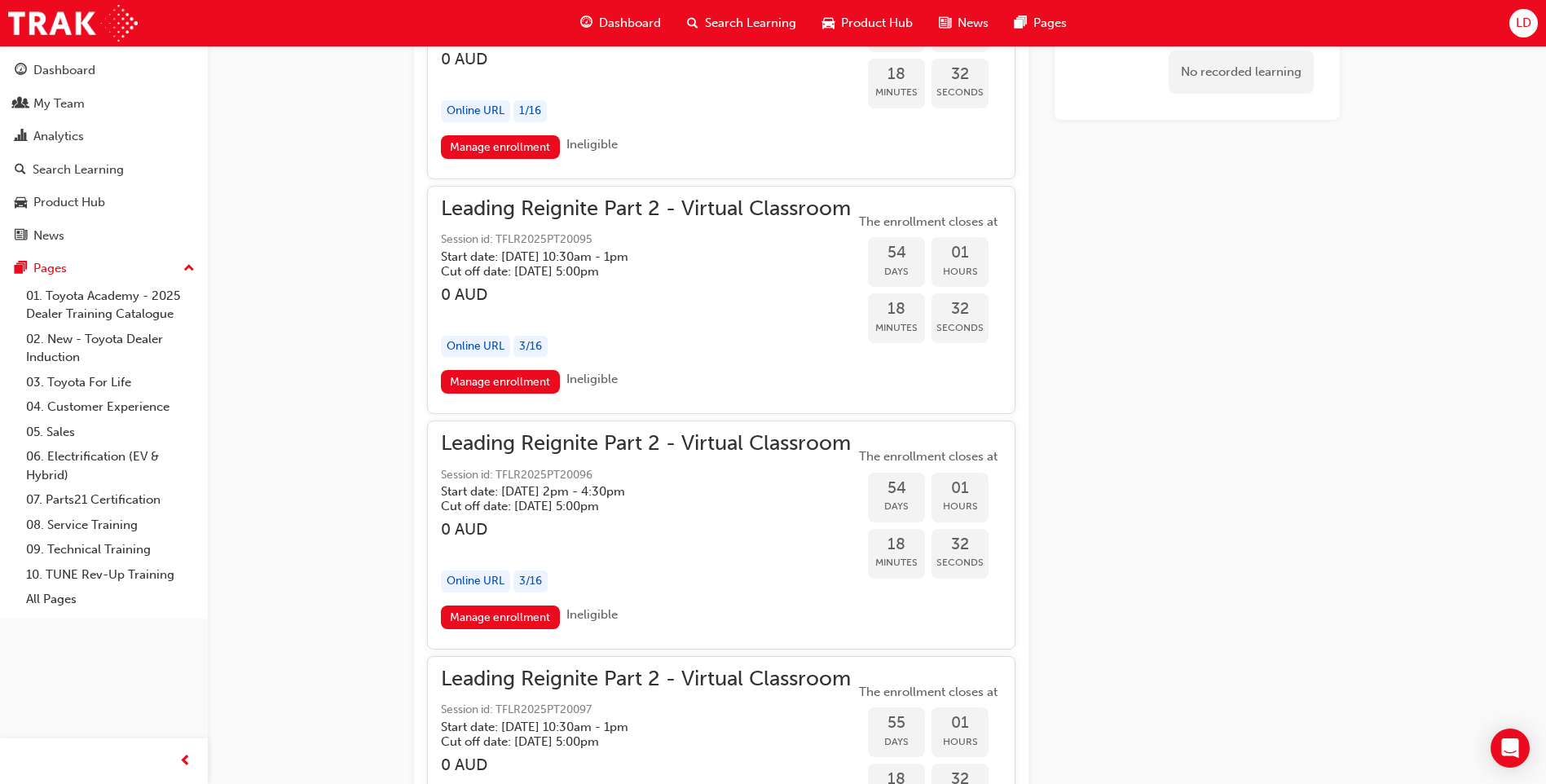
scroll to position [12323, 0]
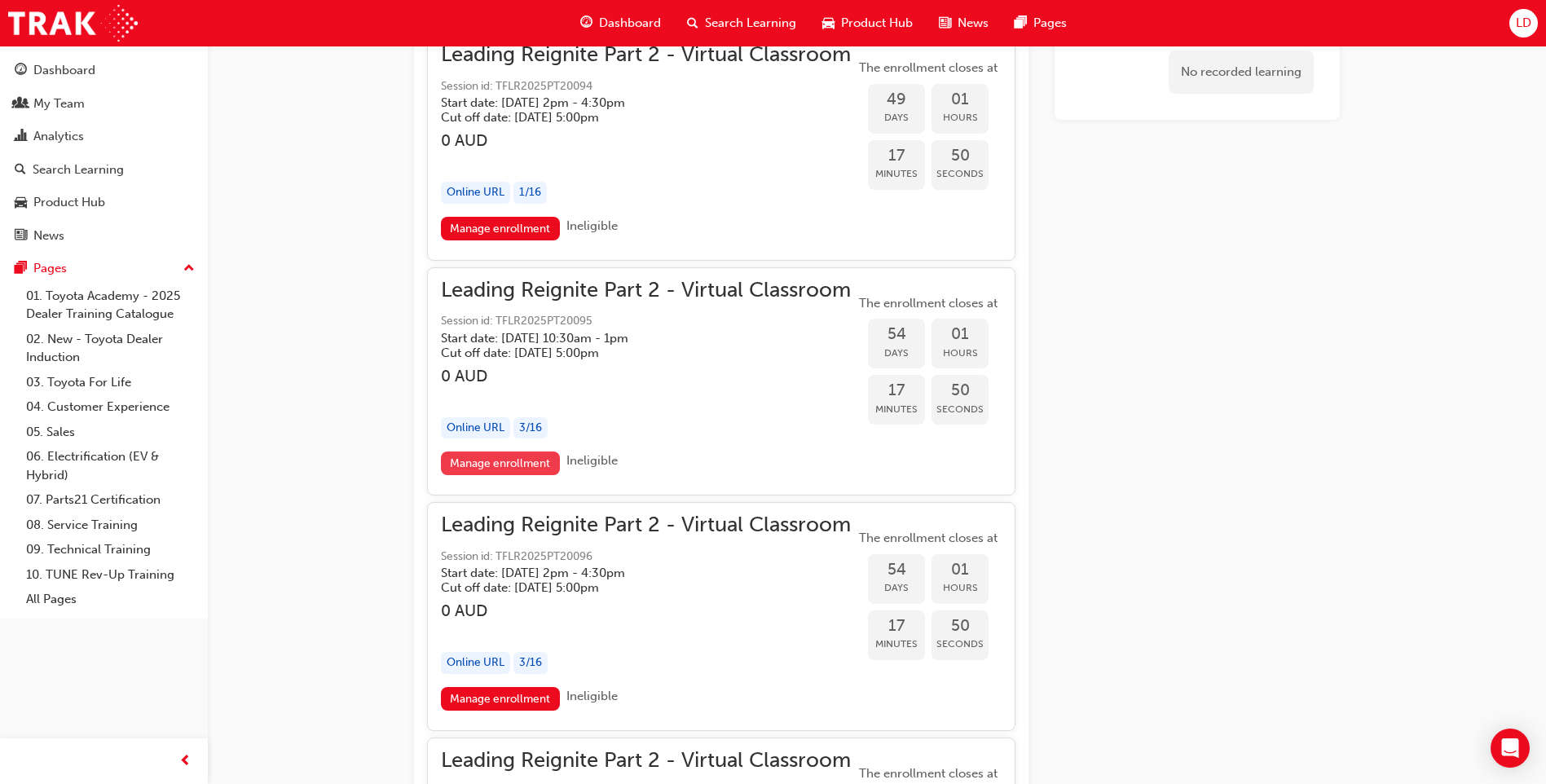
click at [490, 468] on link "Manage enrollment" at bounding box center [501, 463] width 119 height 24
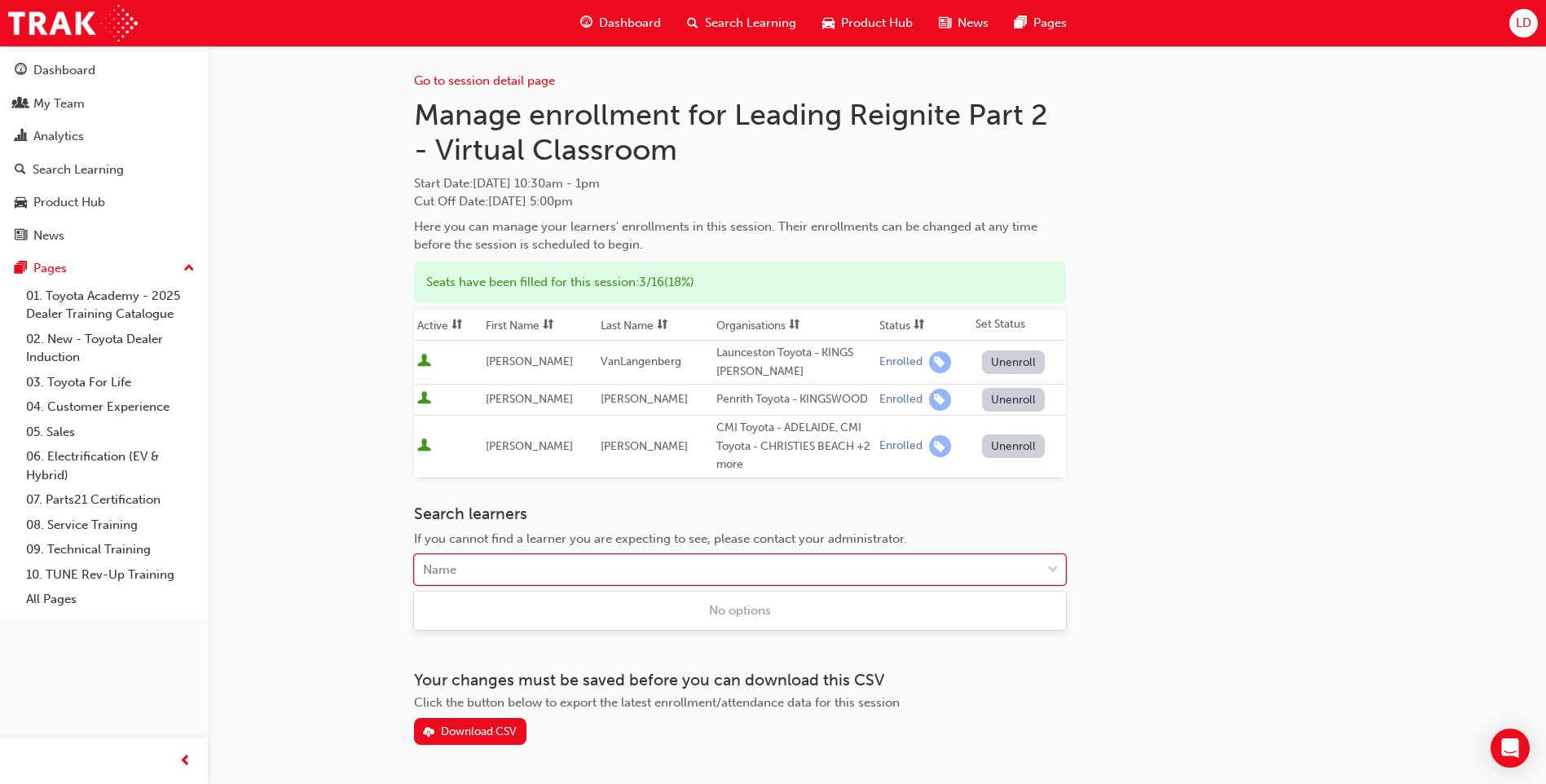
click at [457, 571] on div "Name" at bounding box center [728, 570] width 626 height 28
type input "FEIGE"
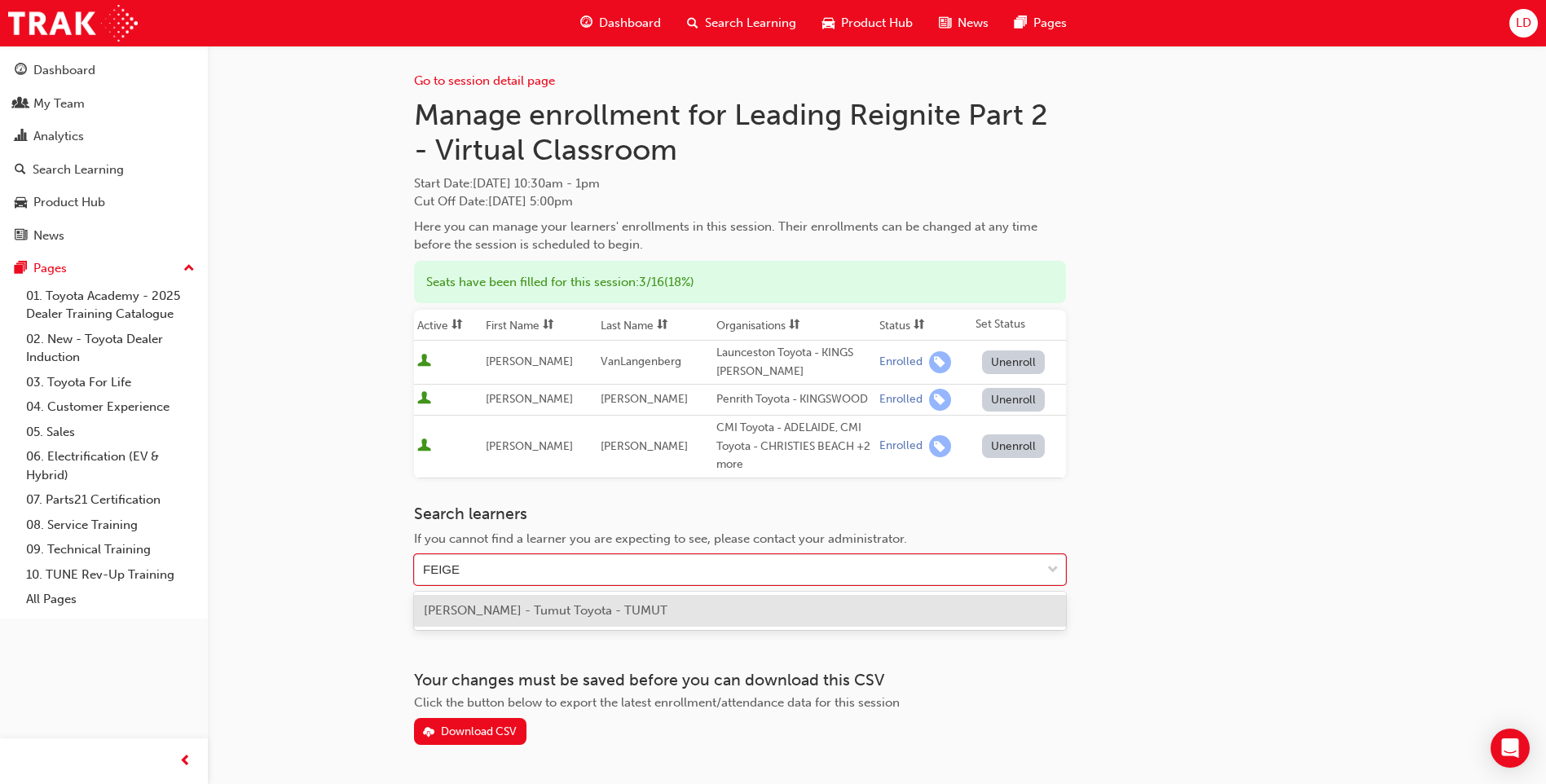
click at [526, 613] on span "VOLKHARD FEIGE - Tumut Toyota - TUMUT" at bounding box center [545, 610] width 244 height 15
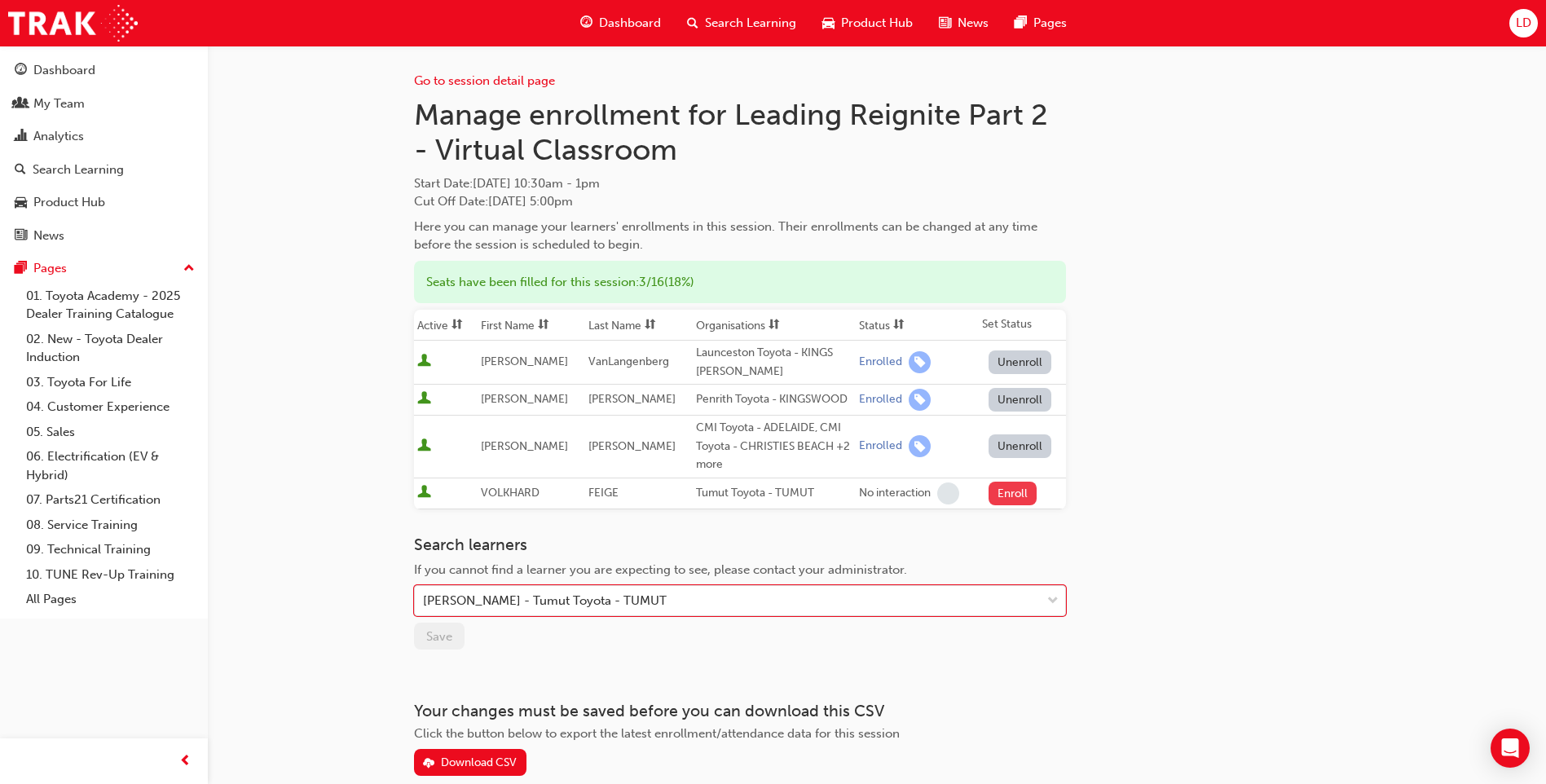
click at [1010, 491] on button "Enroll" at bounding box center [1013, 493] width 49 height 24
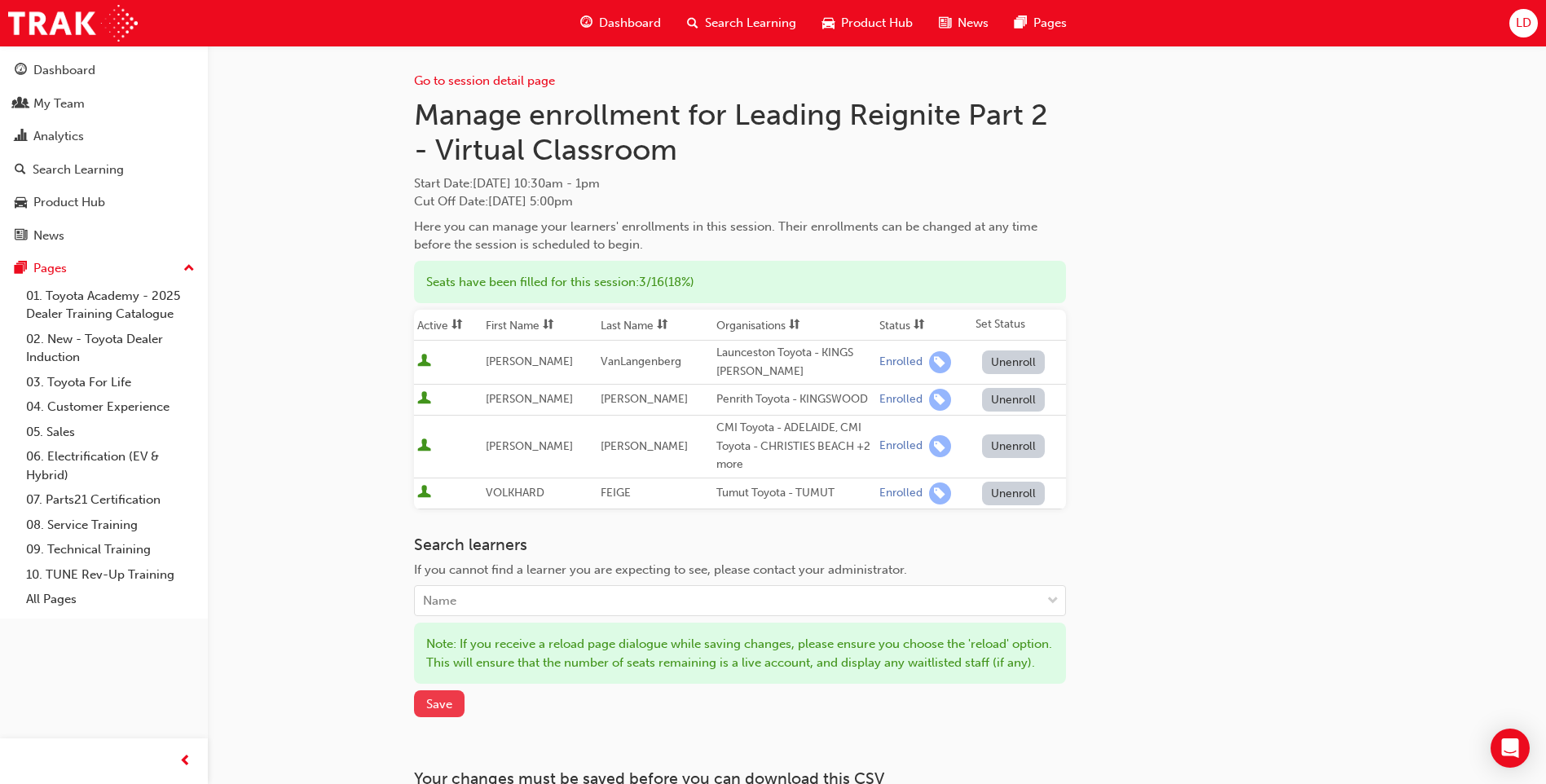
click at [439, 711] on span "Save" at bounding box center [439, 704] width 26 height 15
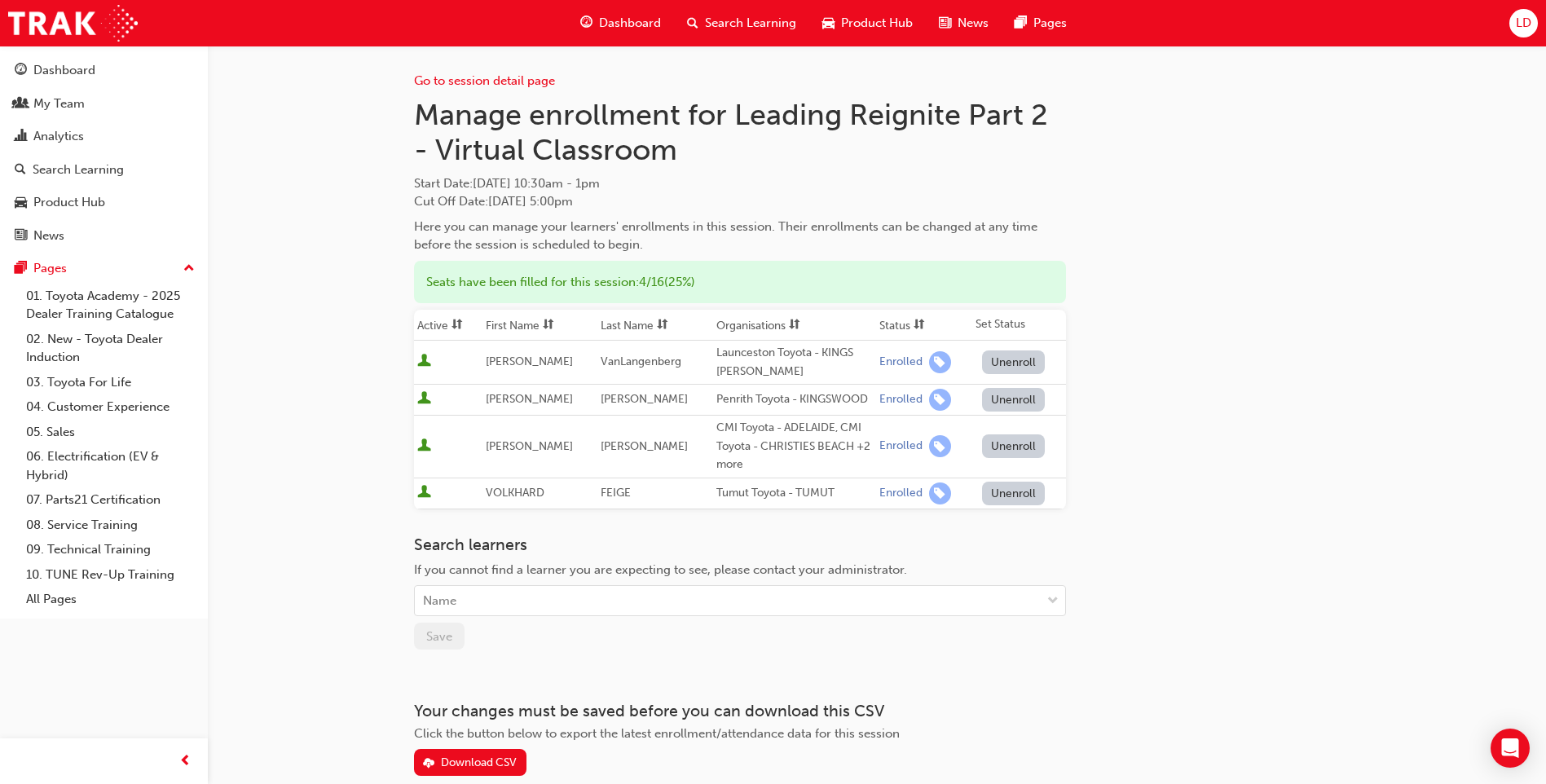
click at [1521, 21] on span "LD" at bounding box center [1523, 24] width 15 height 19
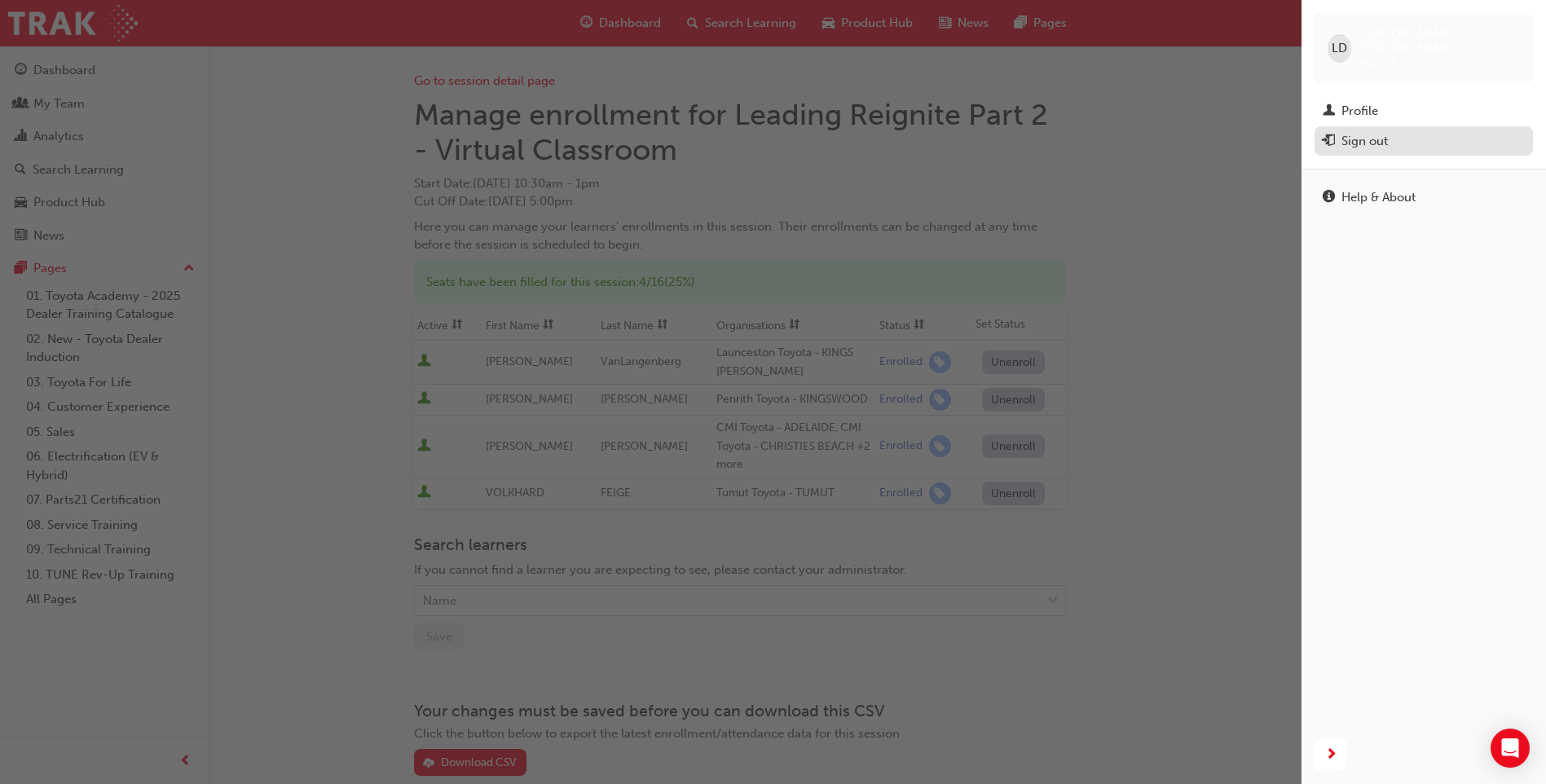
click at [1359, 132] on div "Sign out" at bounding box center [1365, 142] width 46 height 19
